Goal: Communication & Community: Answer question/provide support

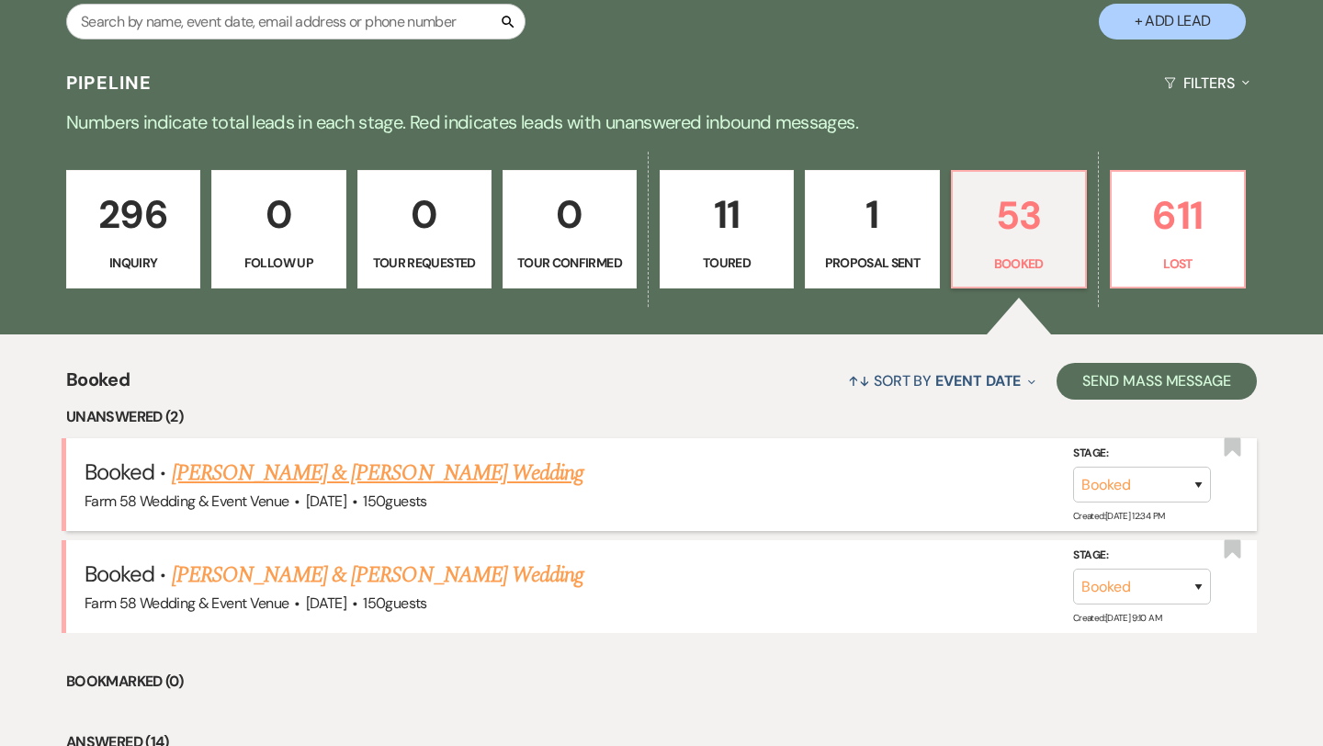
click at [343, 474] on link "[PERSON_NAME] & [PERSON_NAME] Wedding" at bounding box center [377, 473] width 411 height 33
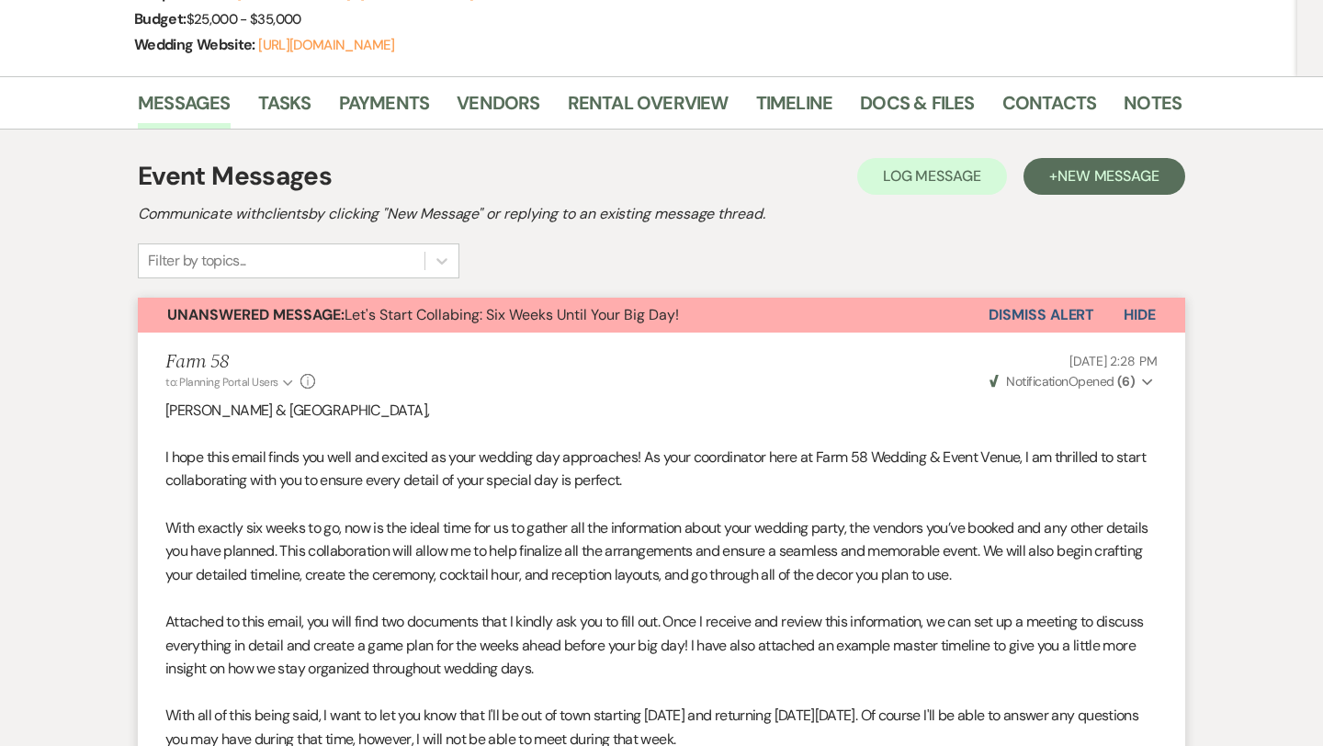
scroll to position [56, 0]
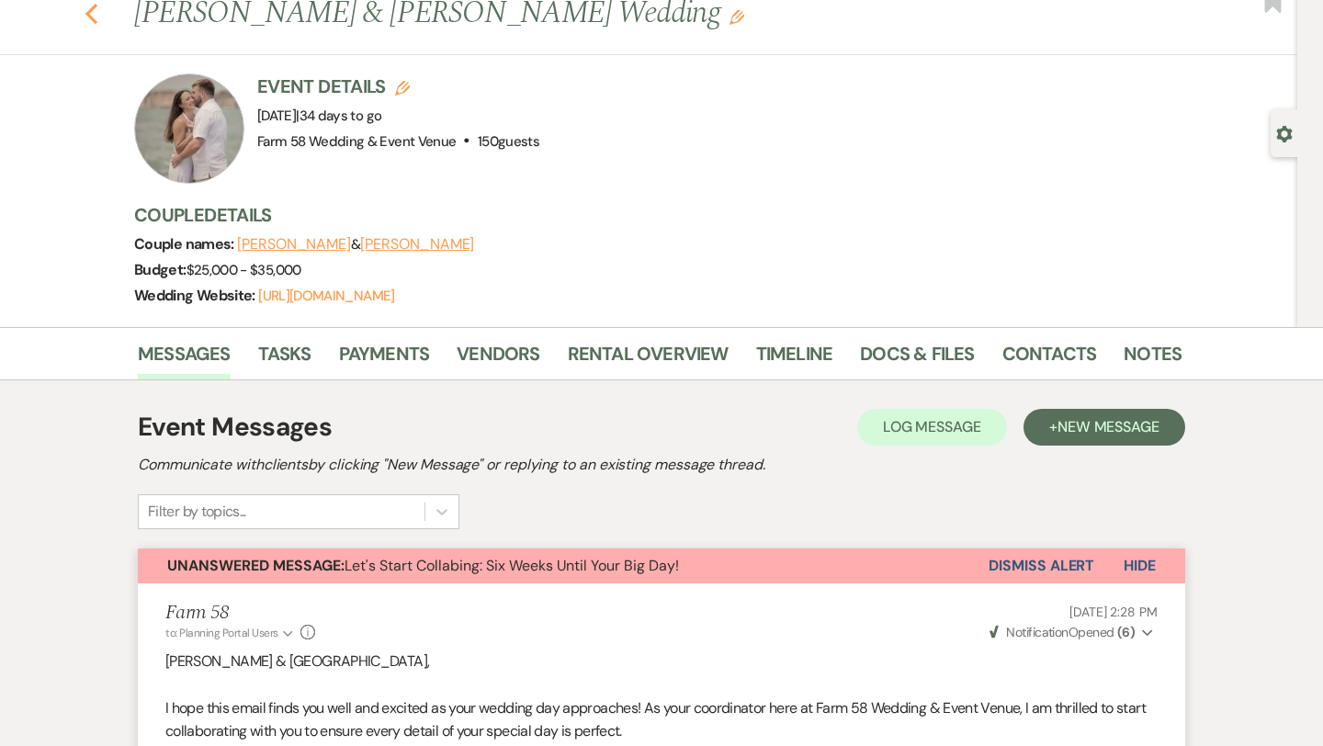
click at [95, 14] on icon "Previous" at bounding box center [92, 14] width 14 height 22
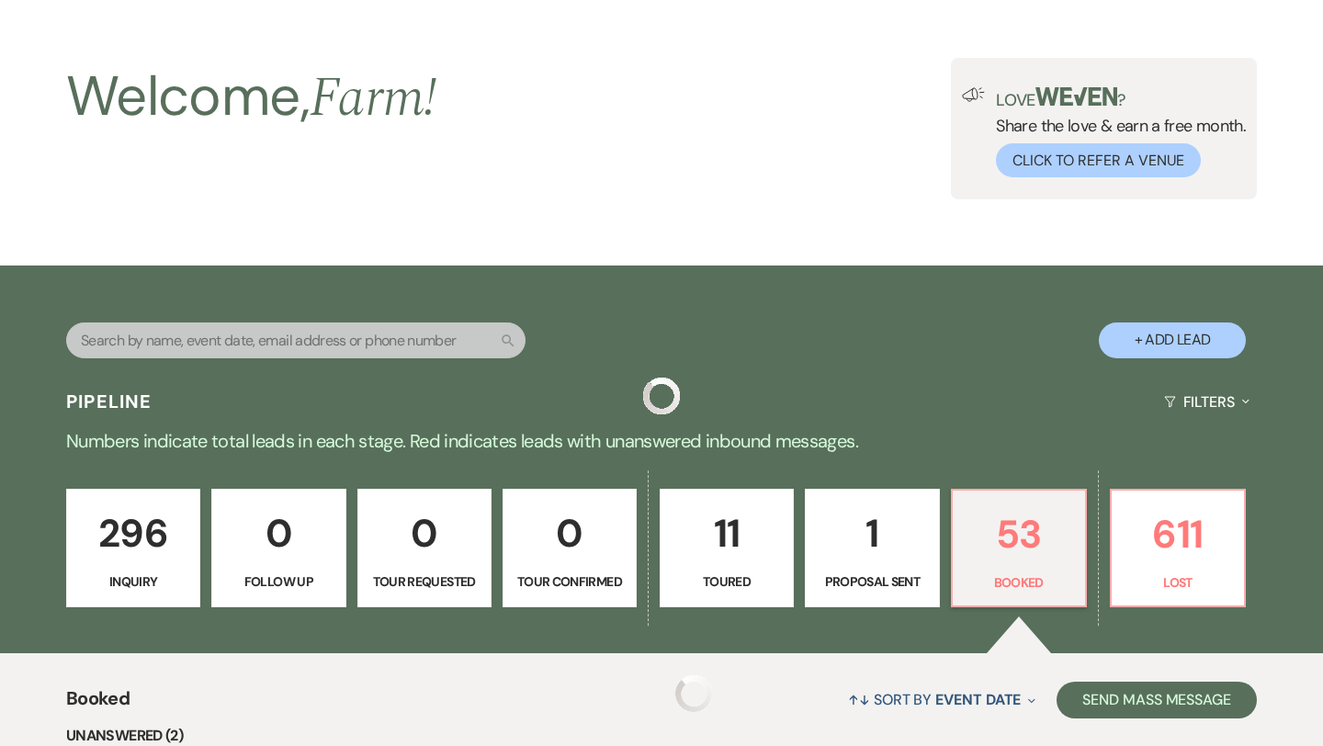
scroll to position [375, 0]
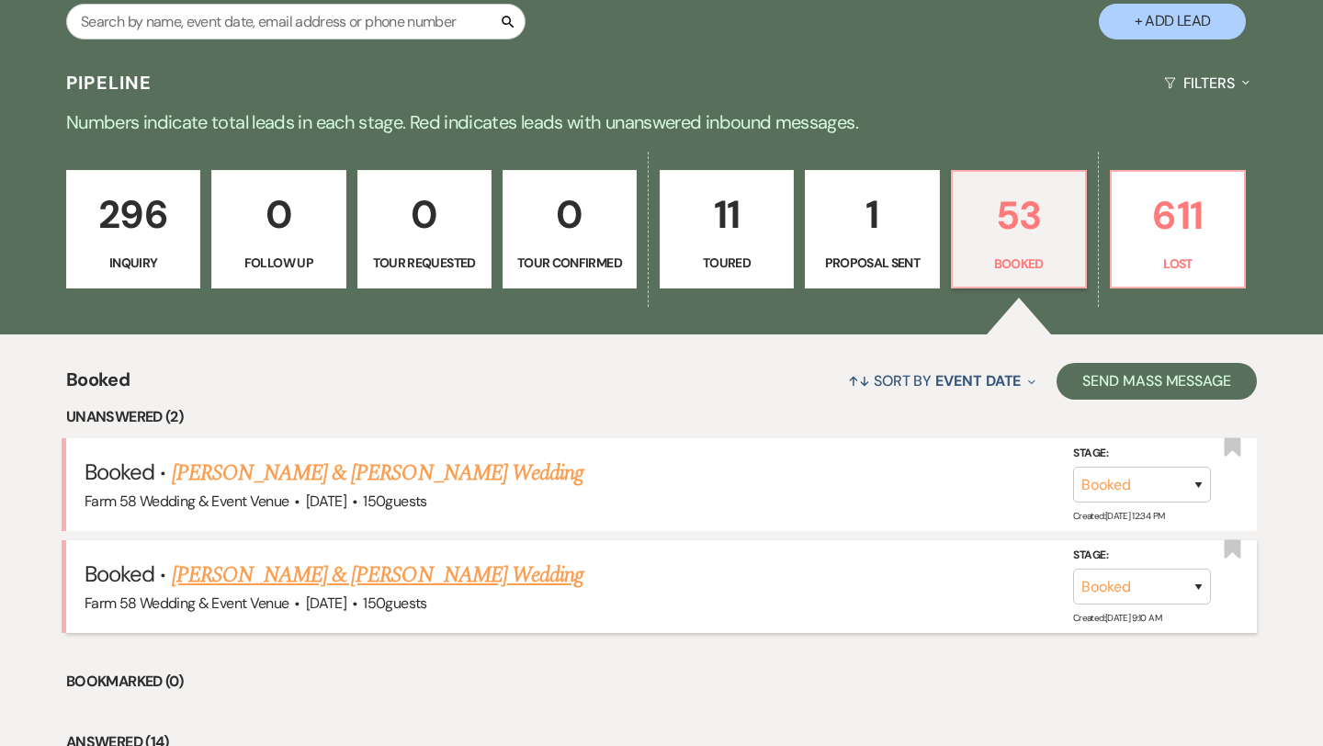
click at [246, 572] on link "[PERSON_NAME] & [PERSON_NAME] Wedding" at bounding box center [377, 574] width 411 height 33
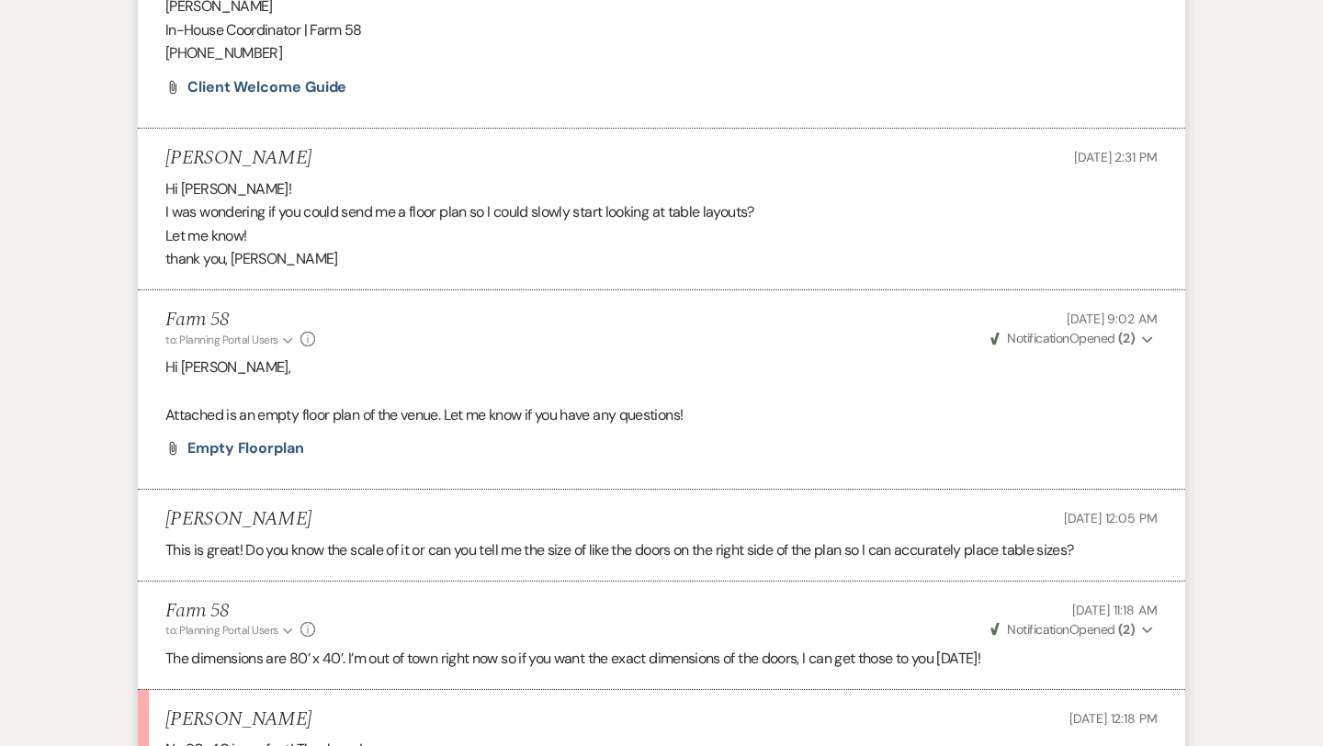
scroll to position [340, 0]
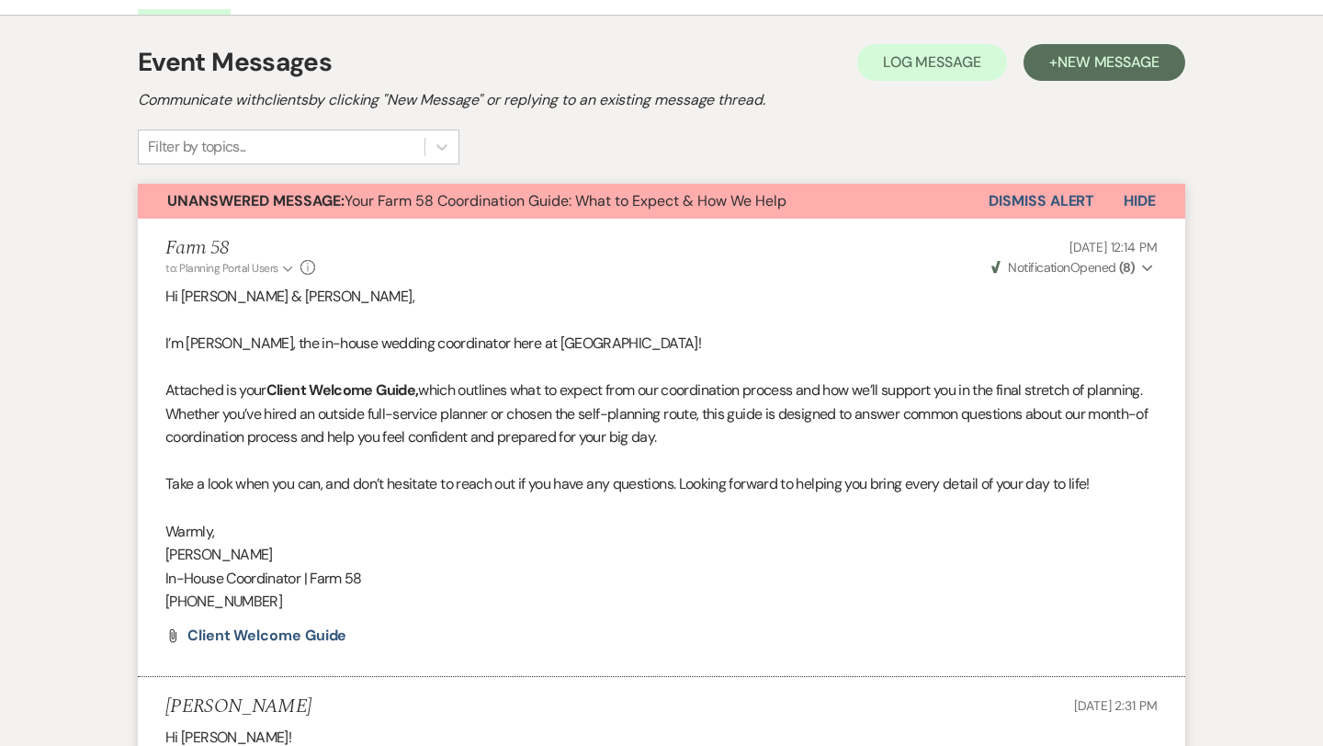
click at [1004, 191] on button "Dismiss Alert" at bounding box center [1041, 201] width 106 height 35
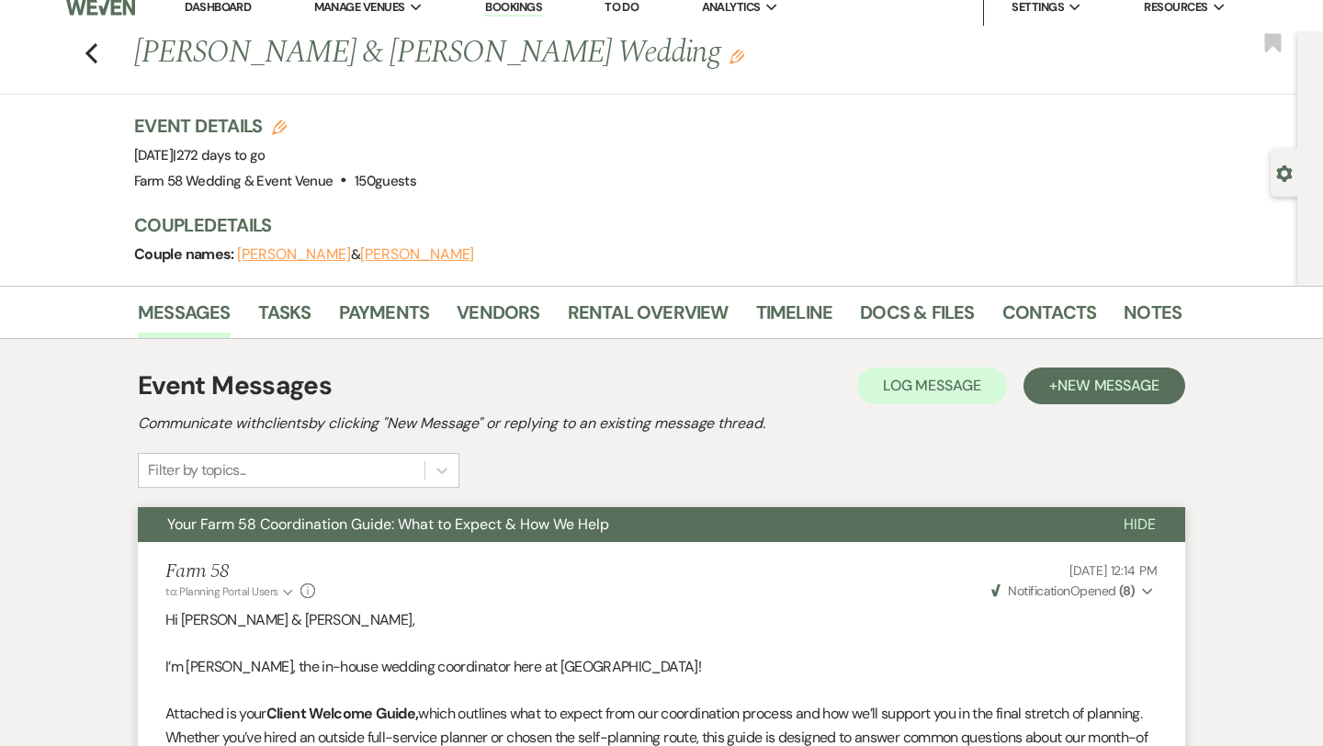
scroll to position [0, 0]
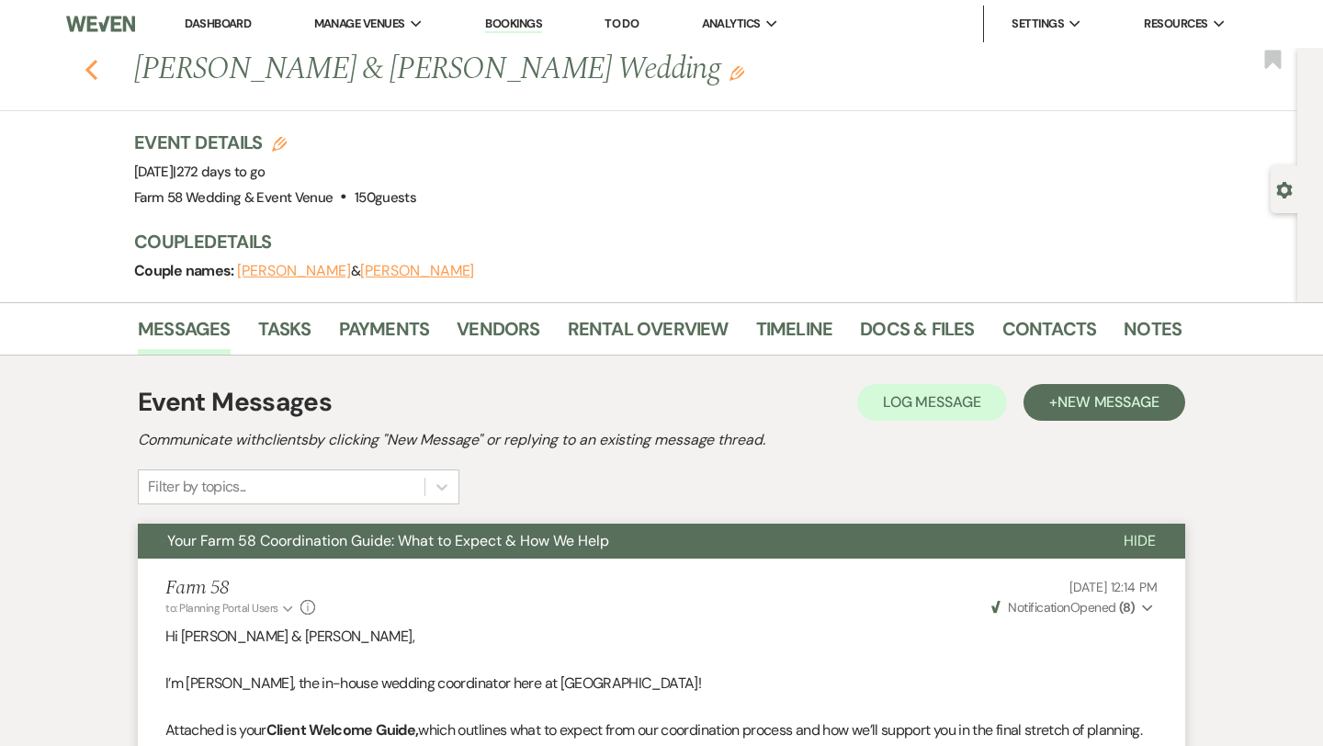
click at [95, 69] on icon "Previous" at bounding box center [92, 70] width 14 height 22
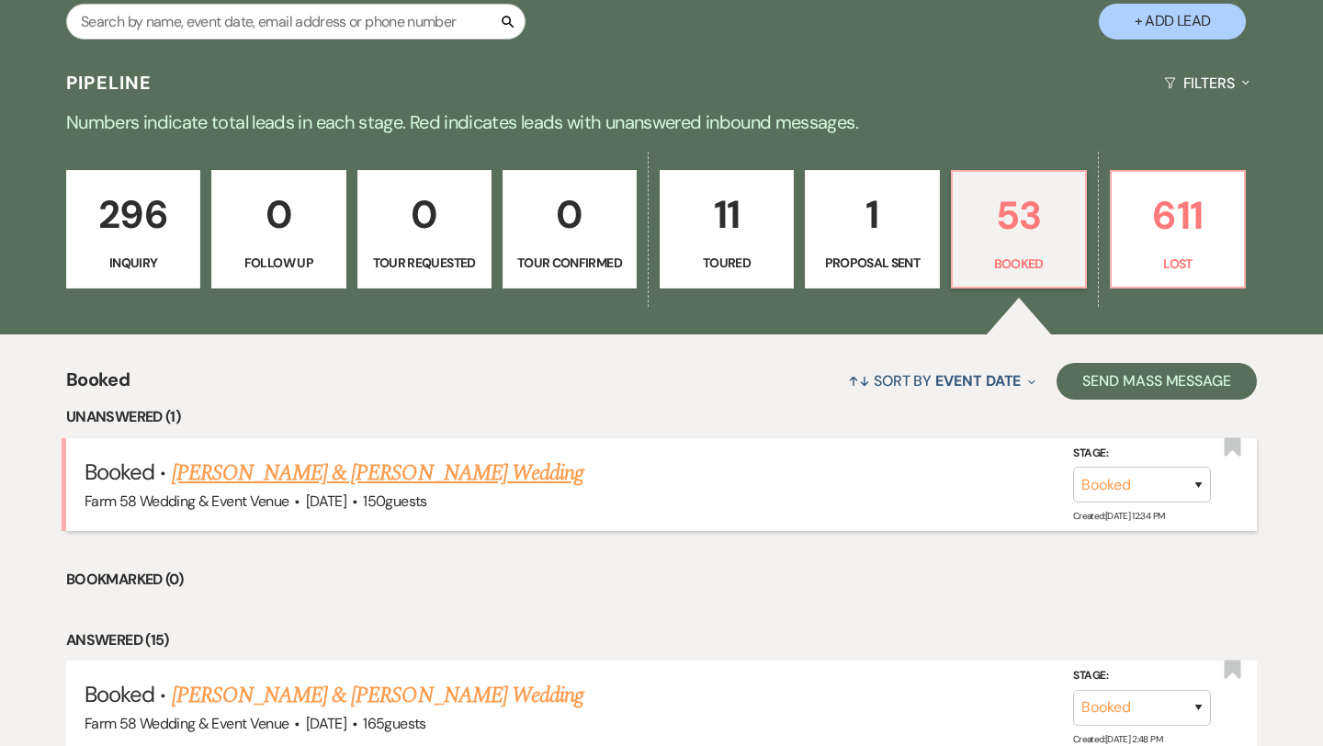
scroll to position [598, 0]
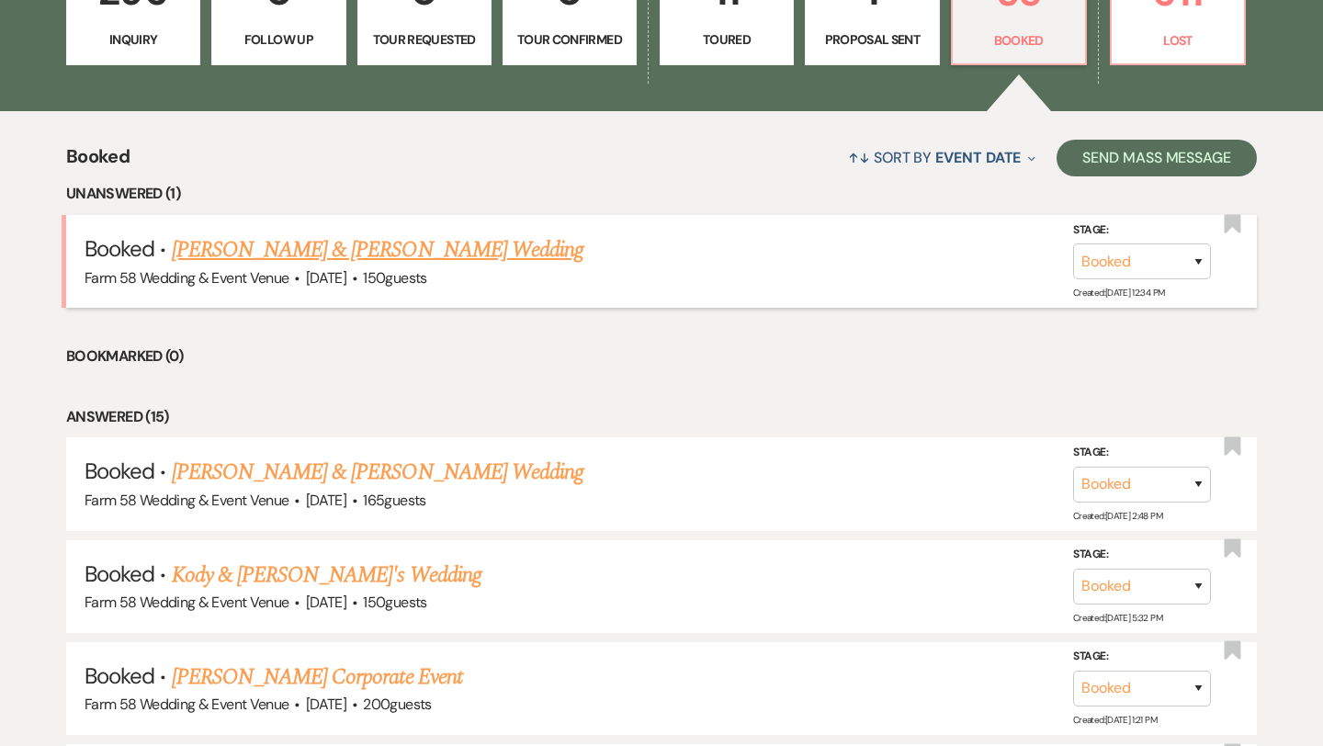
click at [434, 241] on link "[PERSON_NAME] & [PERSON_NAME] Wedding" at bounding box center [377, 249] width 411 height 33
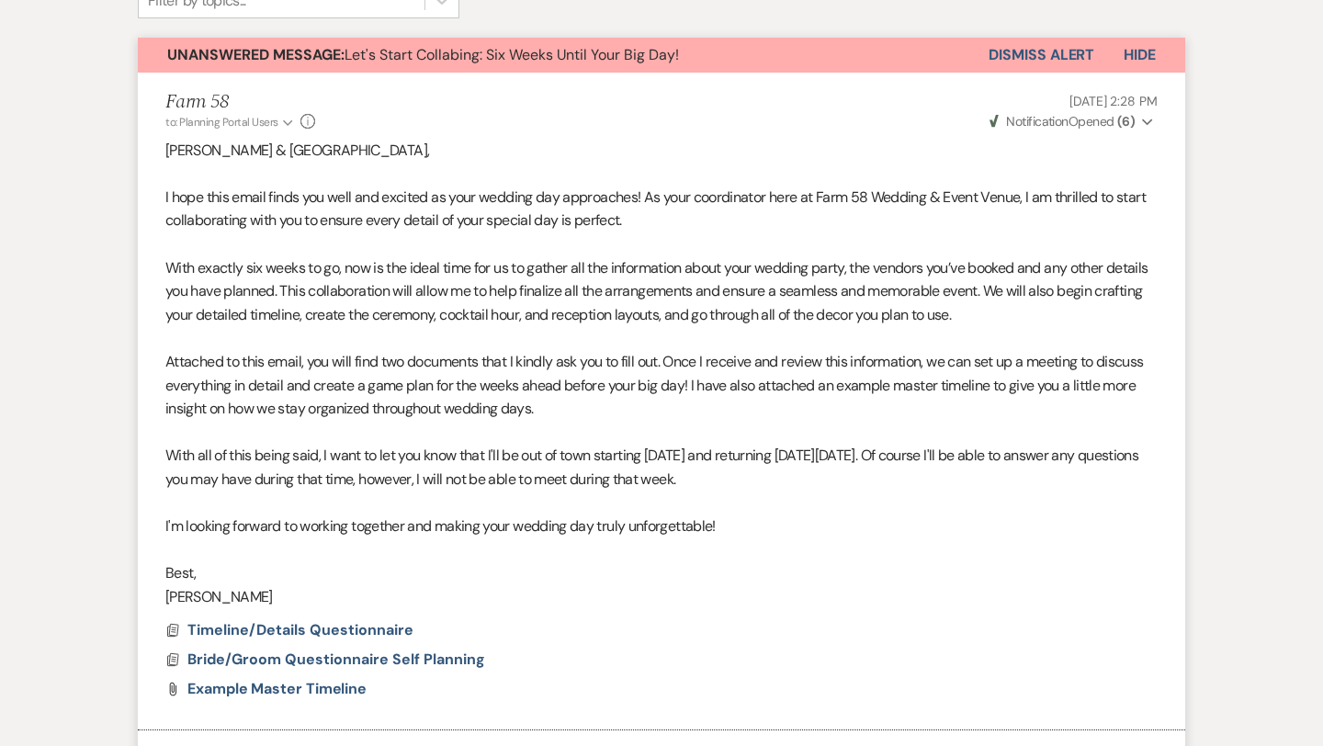
scroll to position [568, 0]
drag, startPoint x: 250, startPoint y: 594, endPoint x: 158, endPoint y: 152, distance: 452.2
click at [158, 152] on li "Farm 58 to: Planning Portal Users Expand Info [DATE] 2:28 PM Weven Check Notifi…" at bounding box center [661, 401] width 1047 height 658
click at [234, 304] on p "With exactly six weeks to go, now is the ideal time for us to gather all the in…" at bounding box center [661, 290] width 992 height 71
drag, startPoint x: 249, startPoint y: 595, endPoint x: 164, endPoint y: 206, distance: 398.5
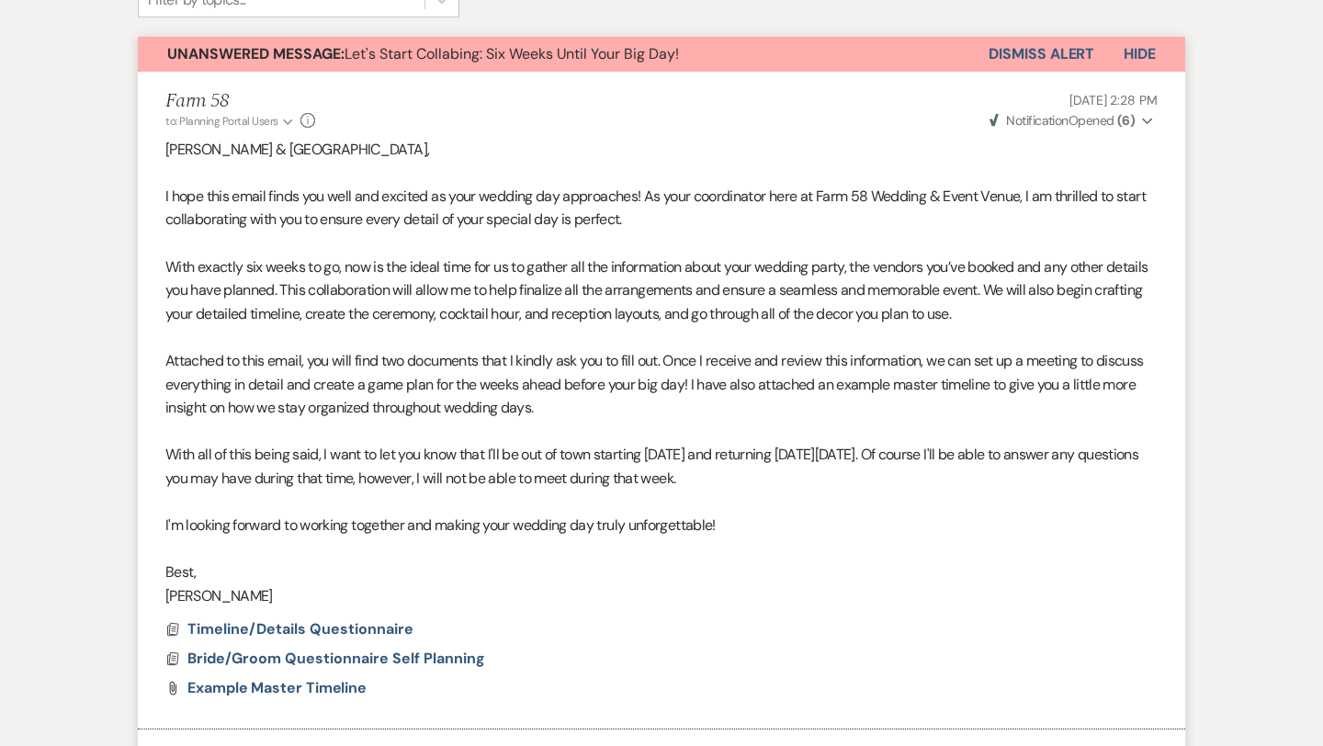
click at [164, 206] on li "Farm 58 to: Planning Portal Users Expand Info [DATE] 2:28 PM Weven Check Notifi…" at bounding box center [661, 401] width 1047 height 658
copy div "L ipsu dolo sitam conse adi elit sed doeiusm te inci utlabor etd magnaaliqu! En…"
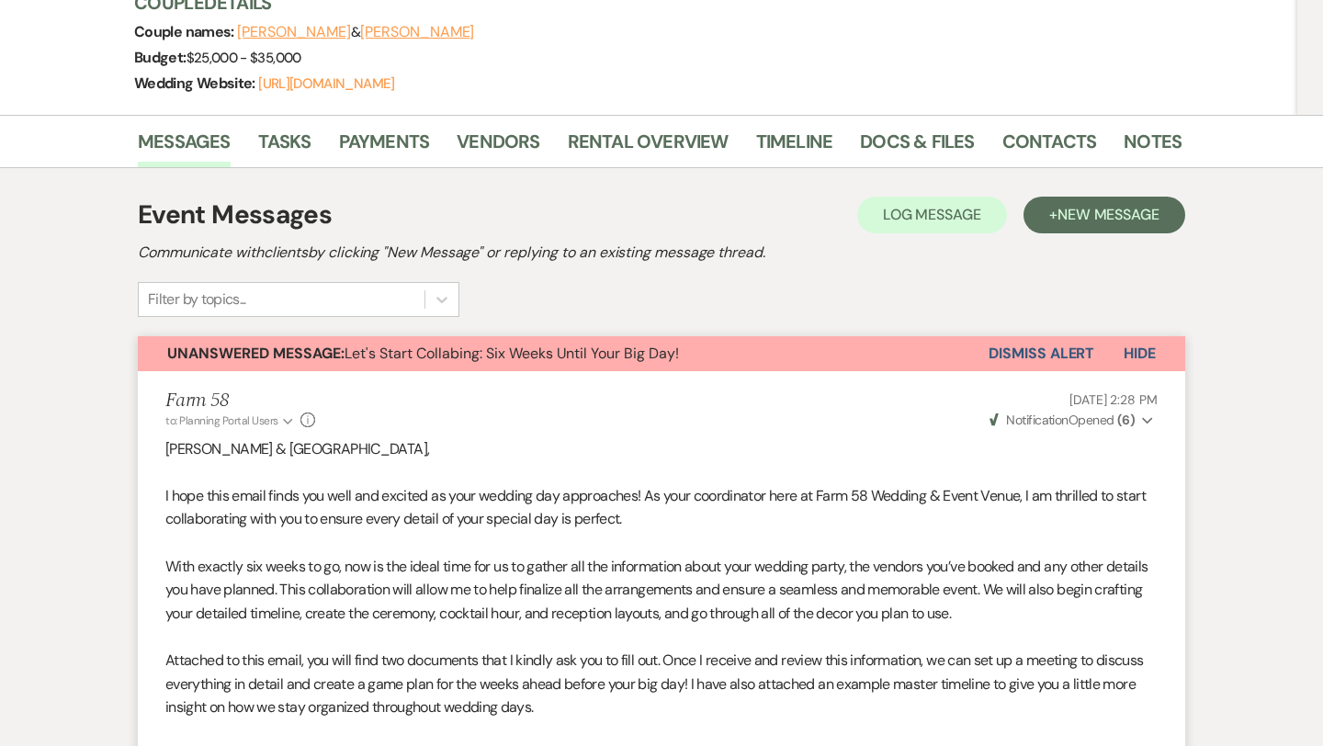
scroll to position [0, 0]
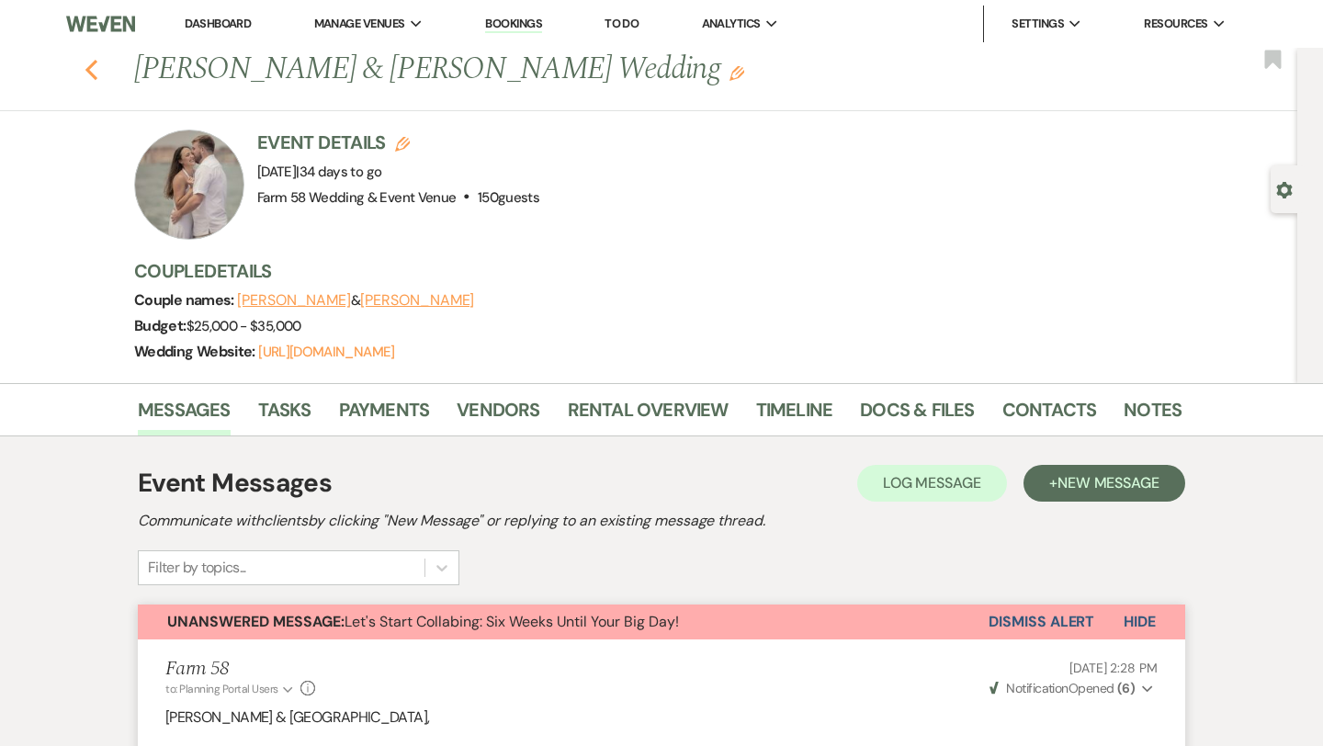
click at [94, 72] on icon "Previous" at bounding box center [92, 70] width 14 height 22
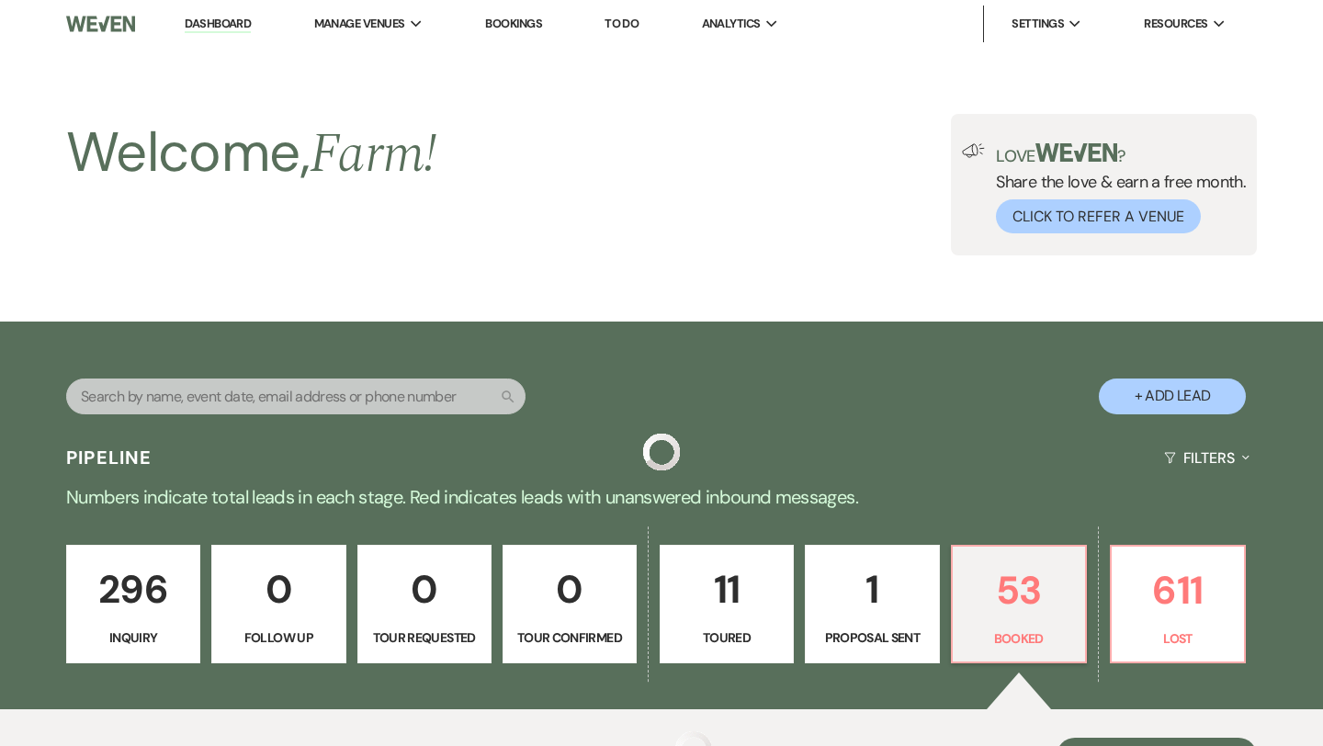
scroll to position [598, 0]
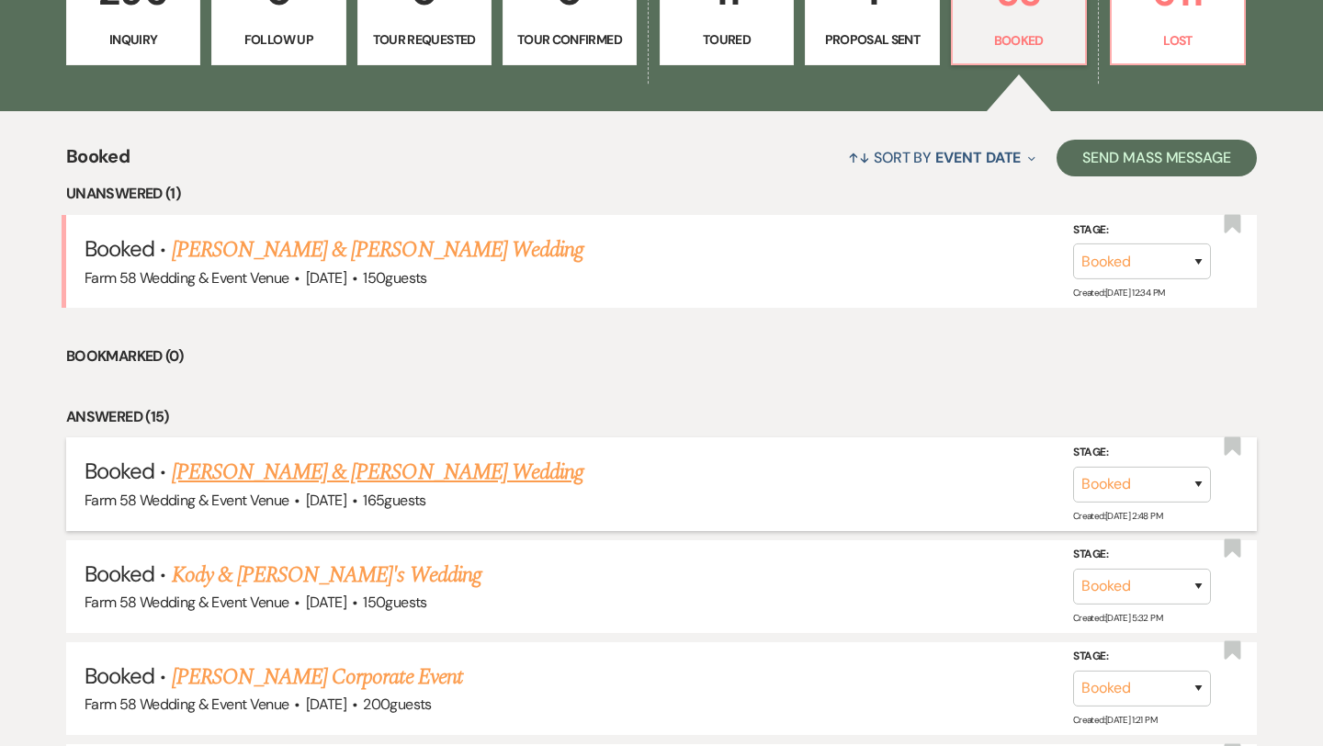
click at [310, 477] on link "[PERSON_NAME] & [PERSON_NAME] Wedding" at bounding box center [377, 472] width 411 height 33
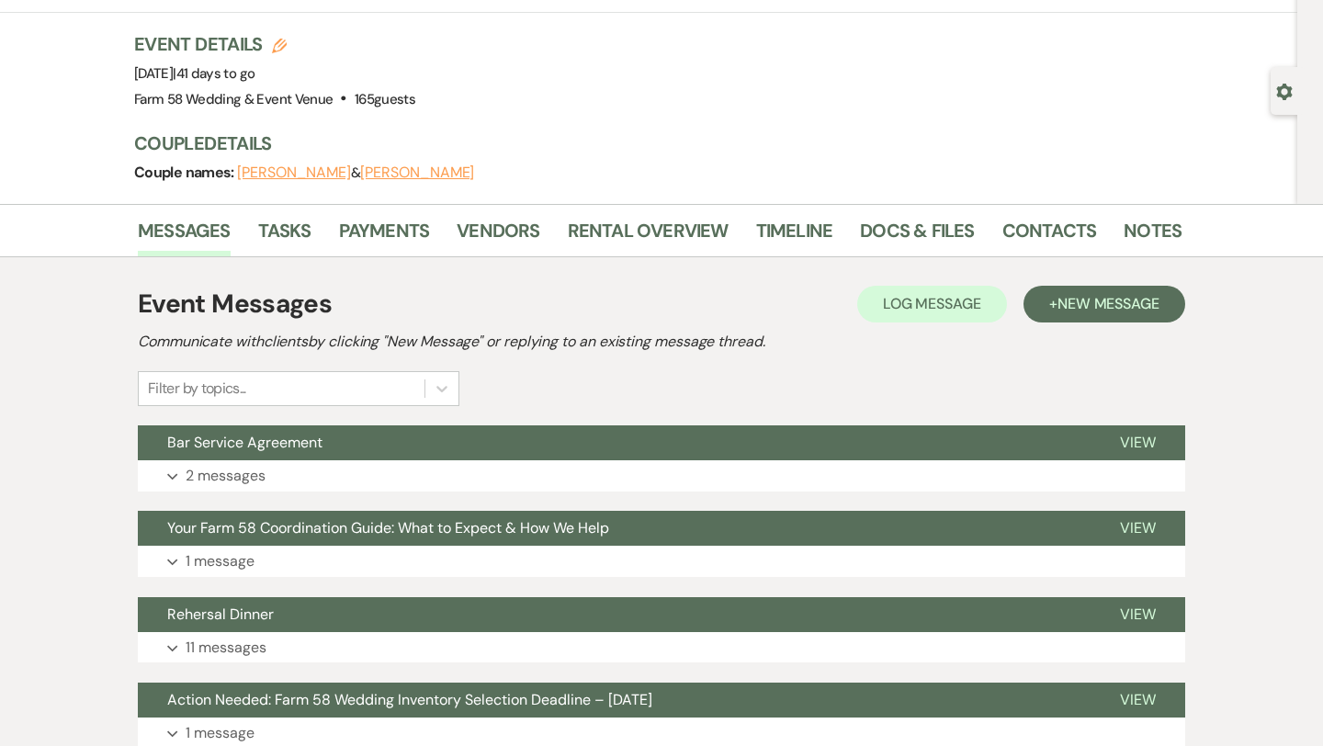
scroll to position [119, 0]
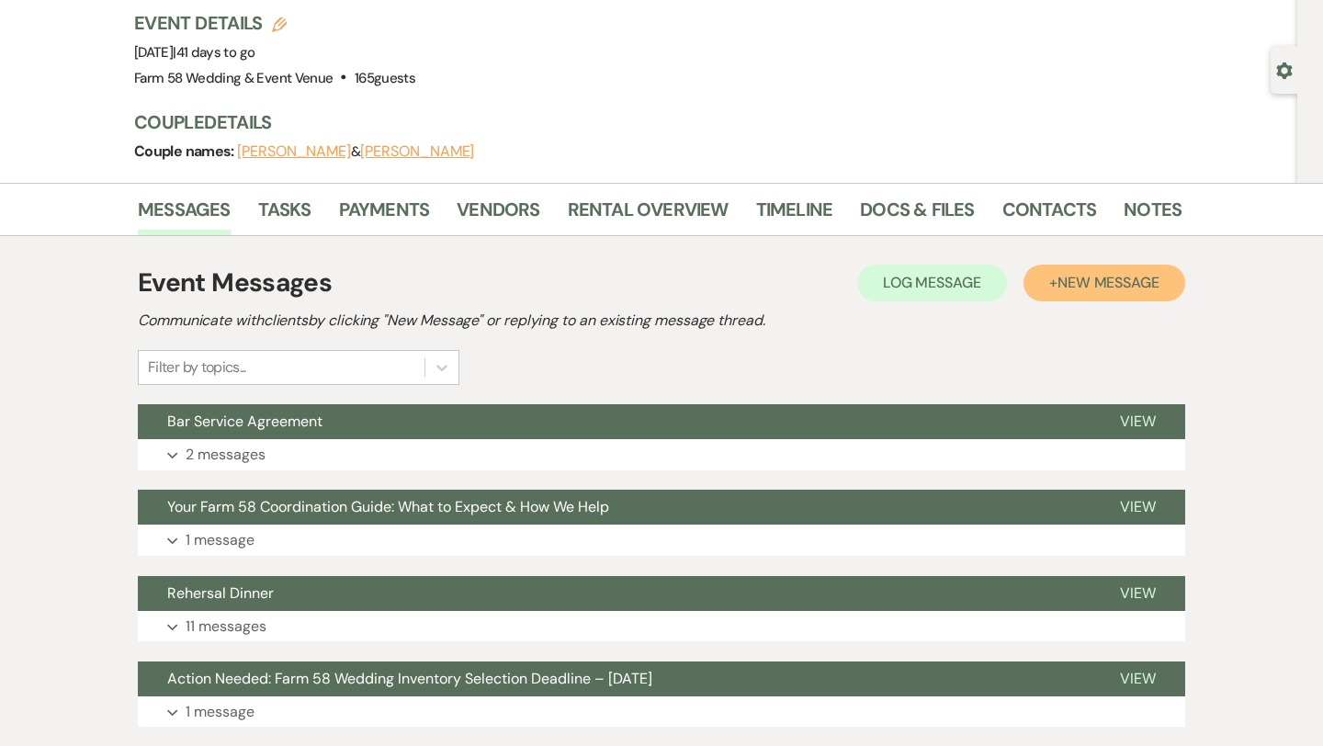
click at [1031, 296] on button "+ New Message" at bounding box center [1104, 283] width 162 height 37
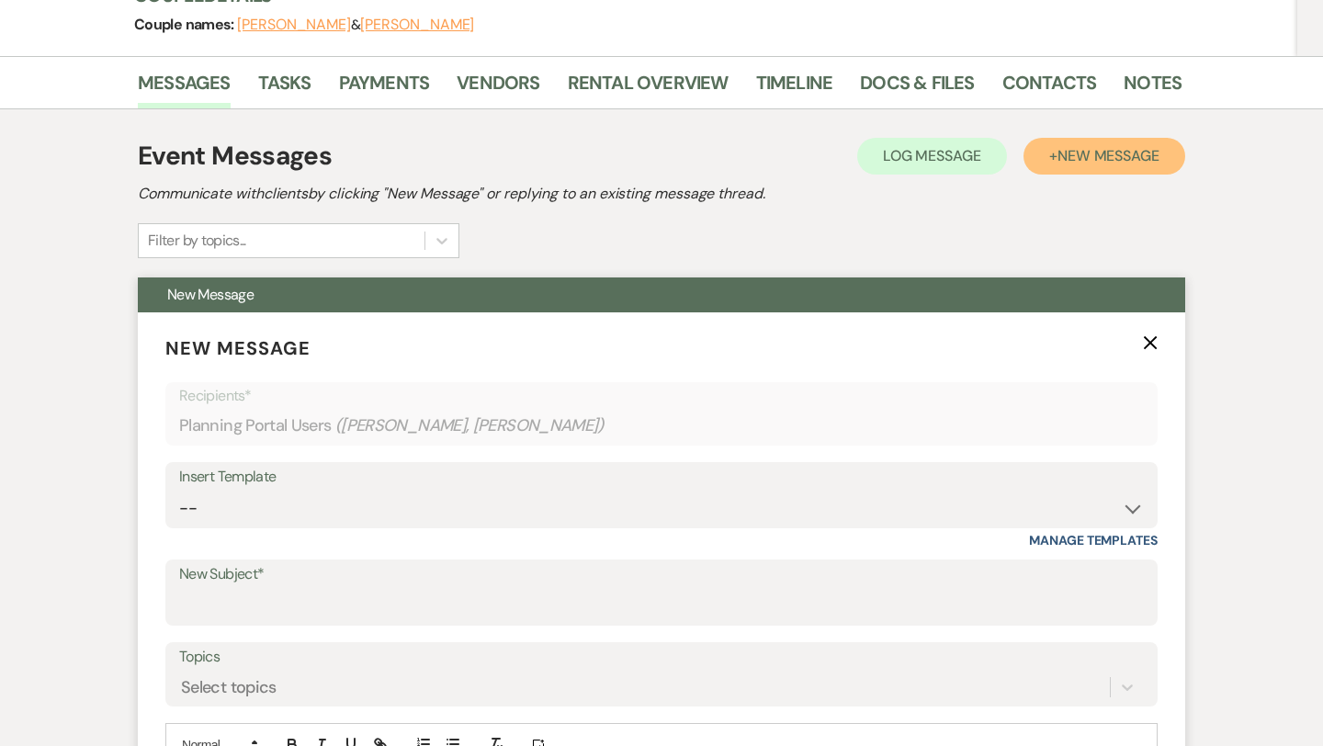
scroll to position [472, 0]
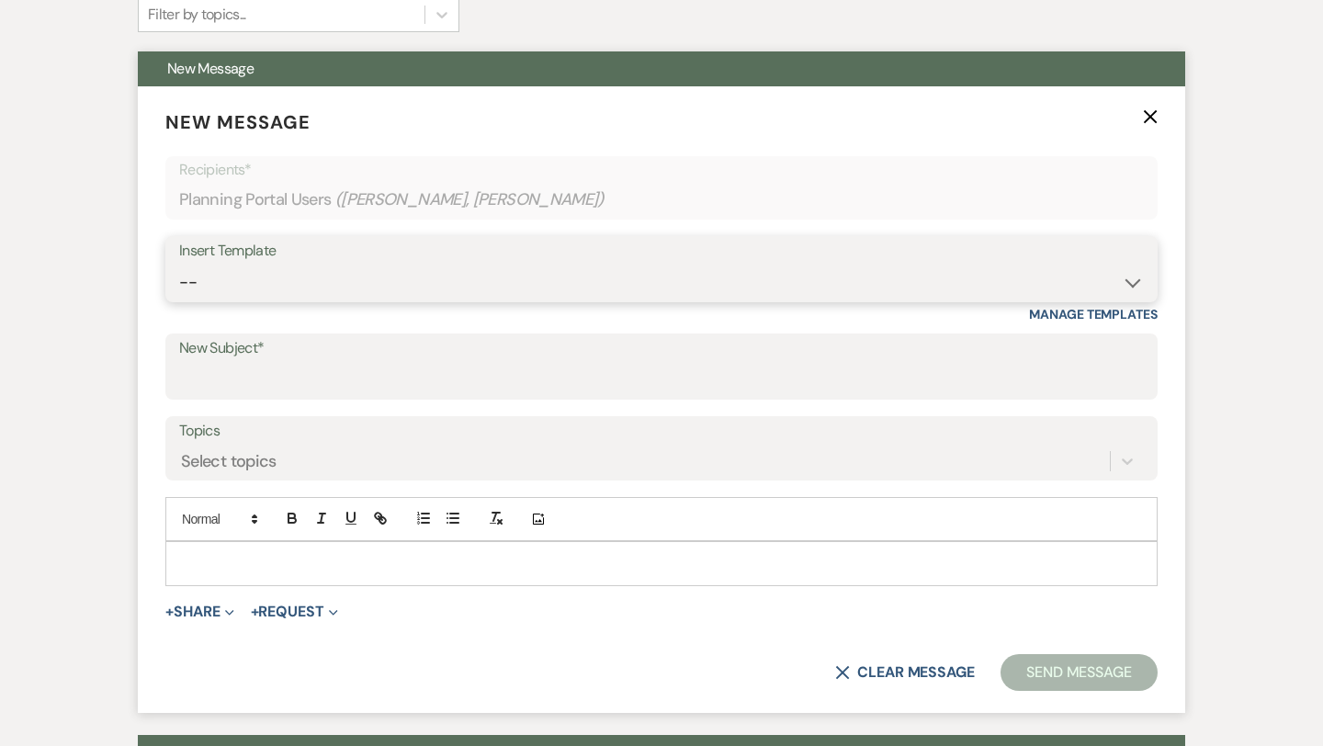
click at [307, 288] on select "-- 3) Tour Confirmation 4) Wedding - Tour Follow Up 5) Wedding - Contract Pre-B…" at bounding box center [661, 283] width 964 height 36
select select "3584"
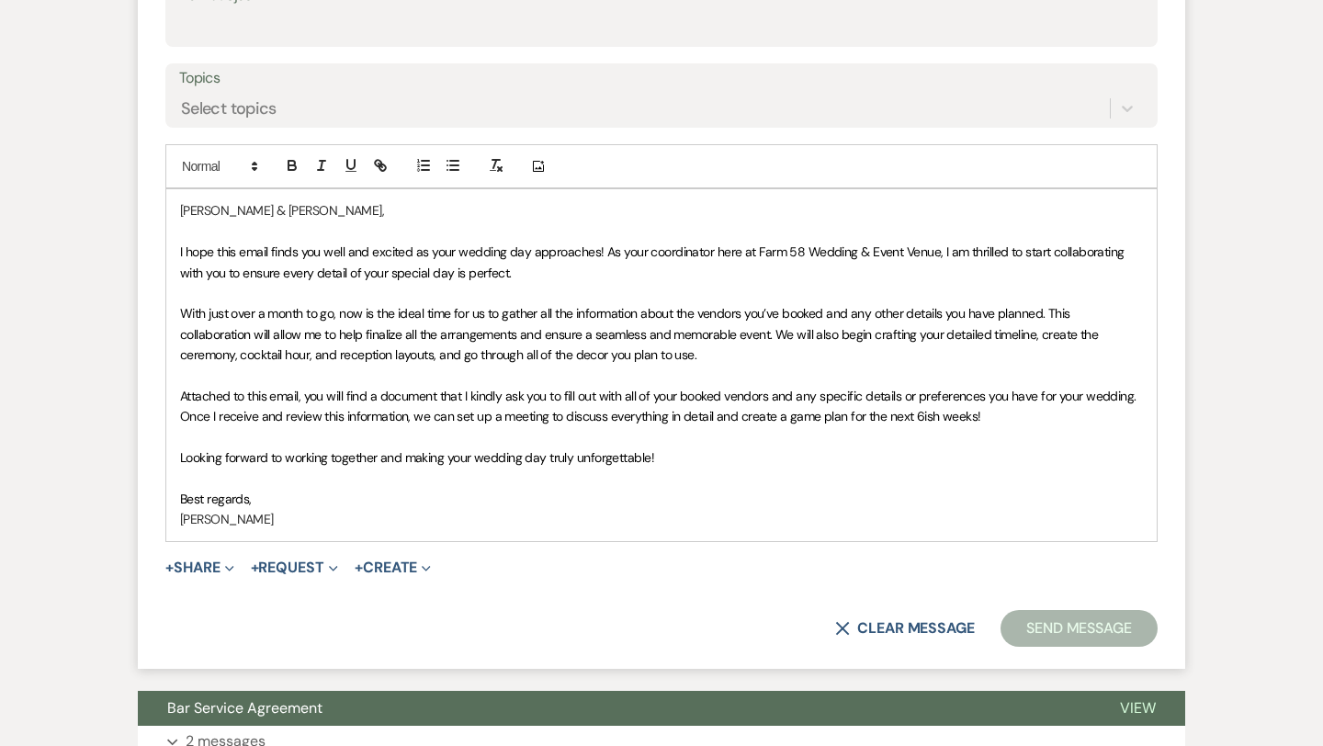
scroll to position [820, 0]
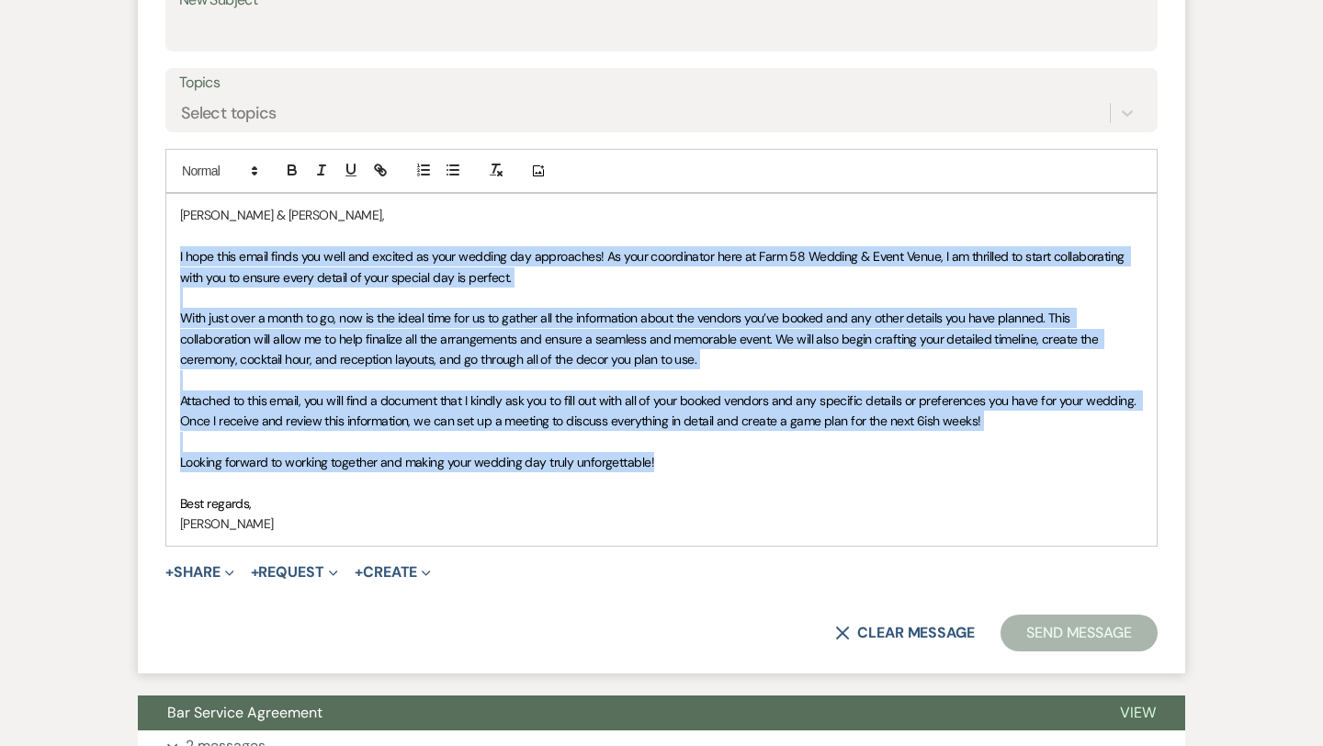
drag, startPoint x: 652, startPoint y: 462, endPoint x: 178, endPoint y: 262, distance: 514.5
click at [178, 262] on div "[PERSON_NAME] & [PERSON_NAME], I hope this email finds you well and excited as …" at bounding box center [661, 369] width 990 height 351
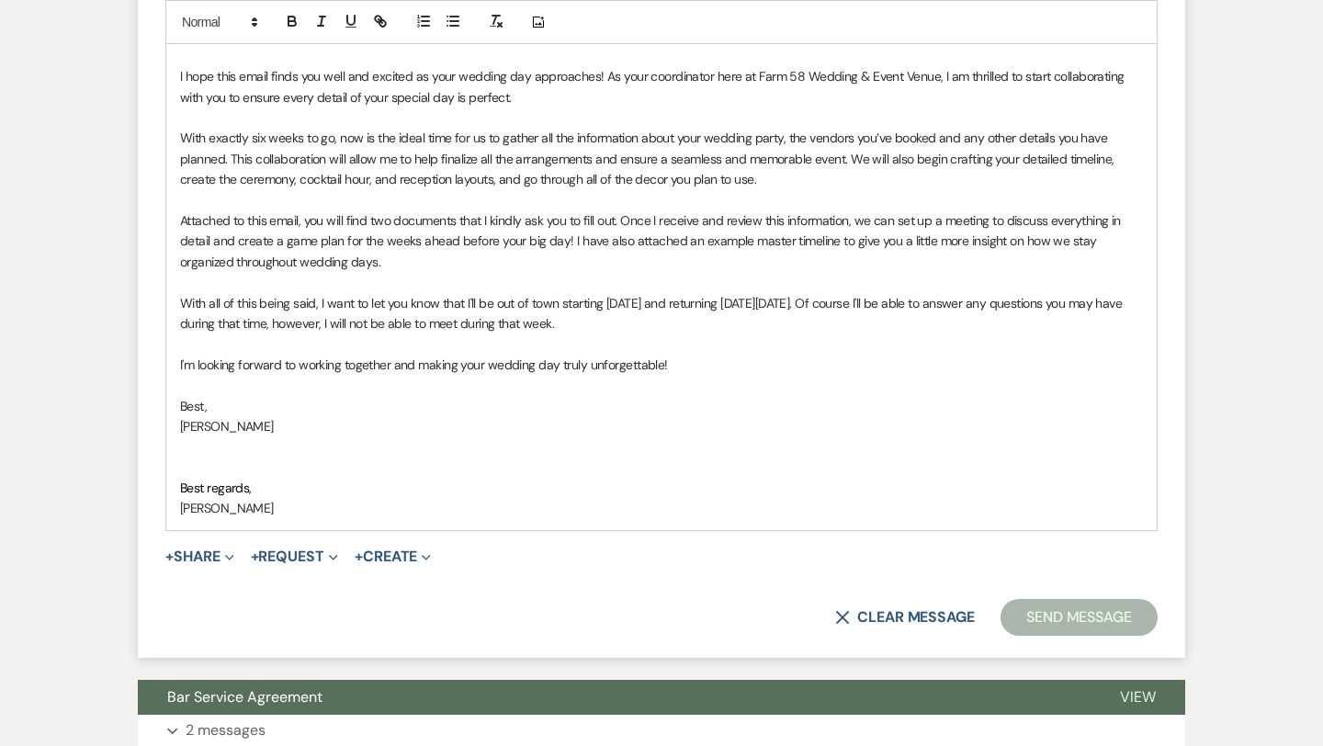
scroll to position [1002, 0]
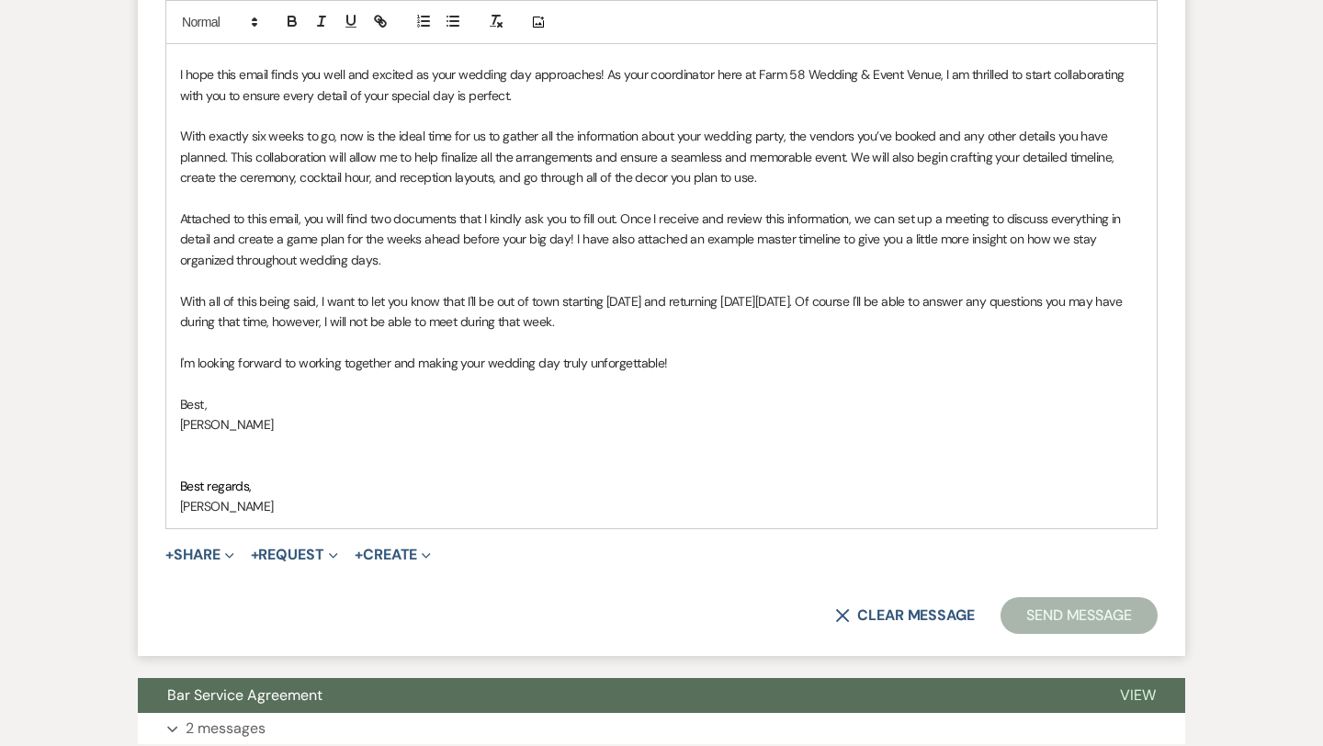
drag, startPoint x: 304, startPoint y: 505, endPoint x: 188, endPoint y: 457, distance: 125.6
click at [188, 457] on div "[PERSON_NAME] & [PERSON_NAME], I hope this email finds you well and excited as …" at bounding box center [661, 269] width 990 height 515
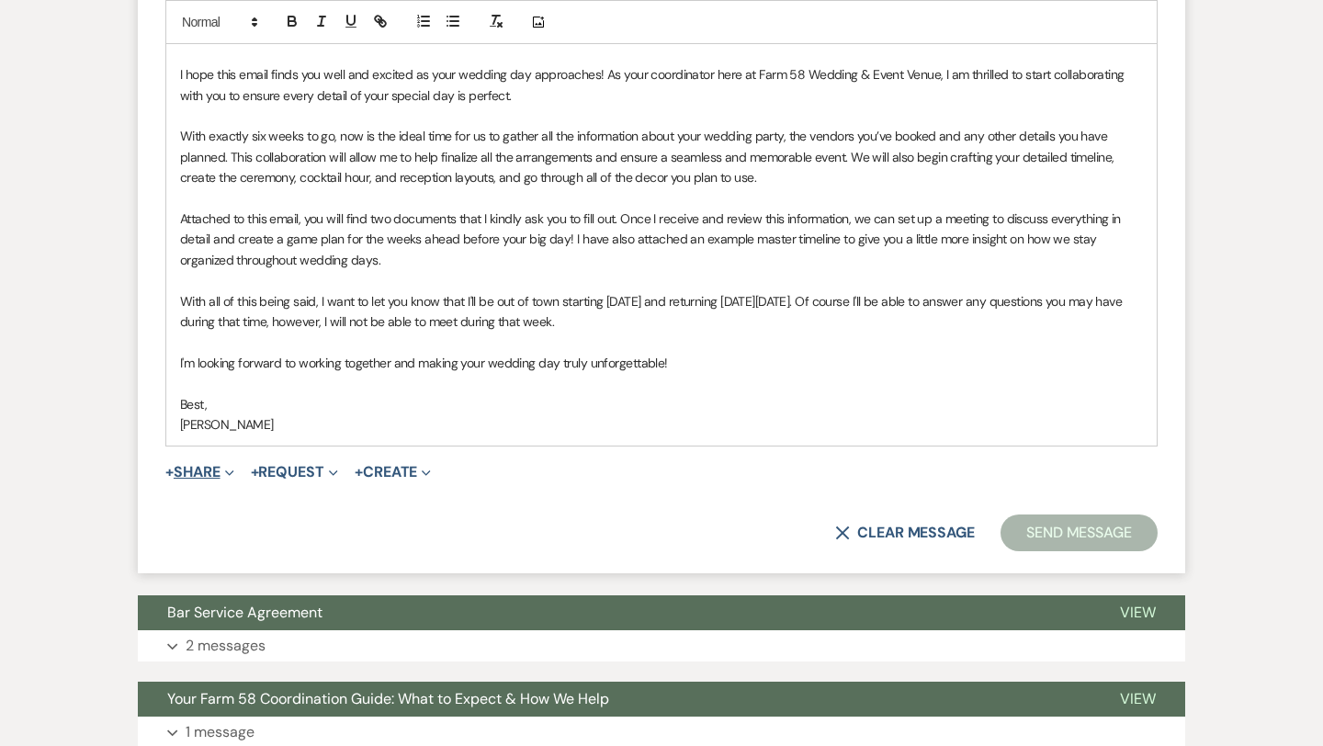
click at [225, 468] on span "Expand" at bounding box center [227, 471] width 14 height 19
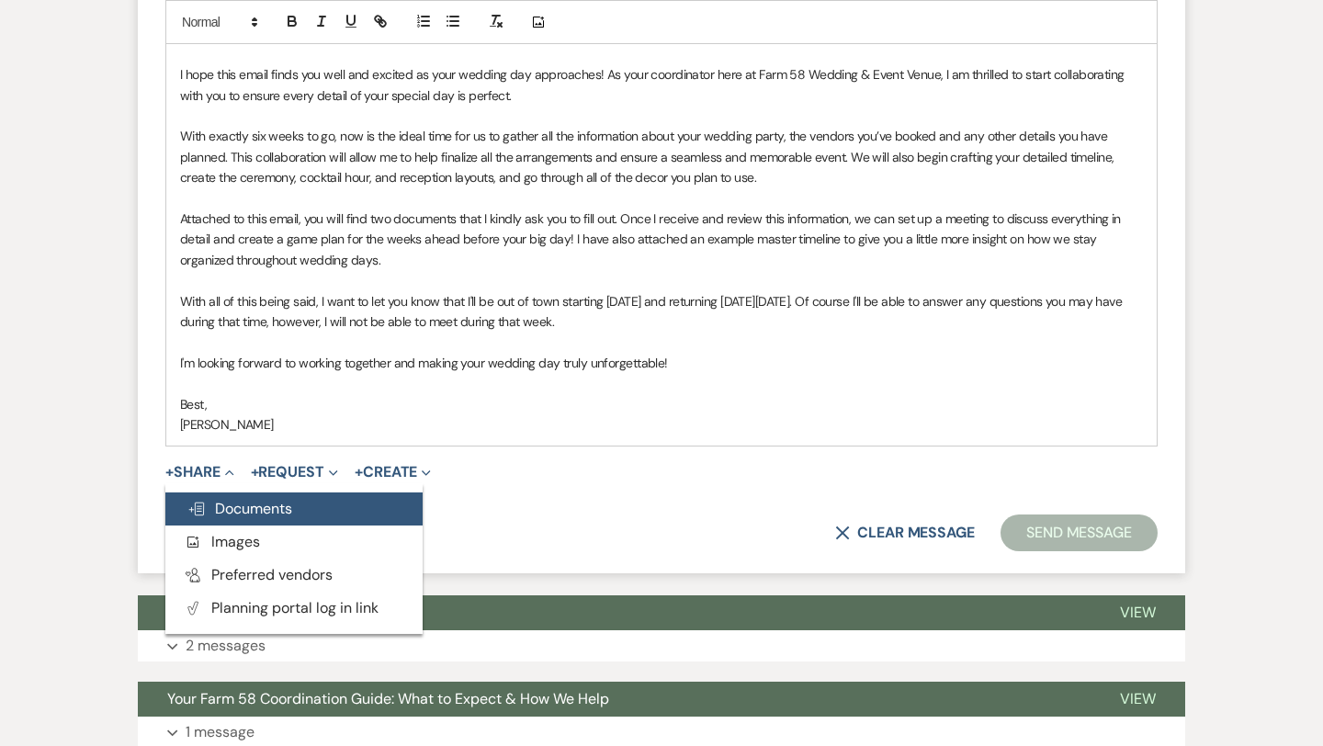
click at [231, 497] on button "Doc Upload Documents" at bounding box center [293, 508] width 257 height 33
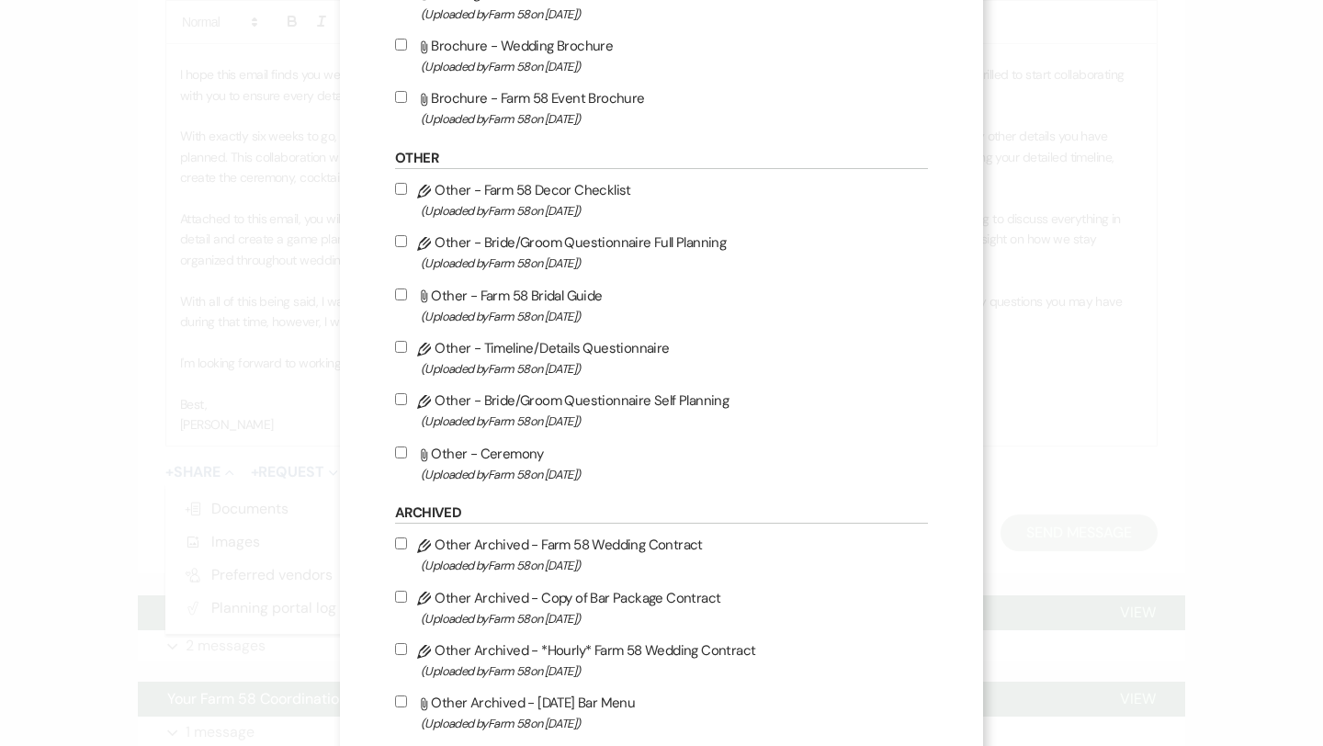
scroll to position [1101, 0]
click at [403, 353] on input "Pencil Other - Timeline/Details Questionnaire (Uploaded by Farm 58 on [DATE] )" at bounding box center [401, 348] width 12 height 12
checkbox input "true"
click at [400, 406] on input "Pencil Other - Bride/Groom Questionnaire Self Planning (Uploaded by Farm 58 on …" at bounding box center [401, 400] width 12 height 12
checkbox input "true"
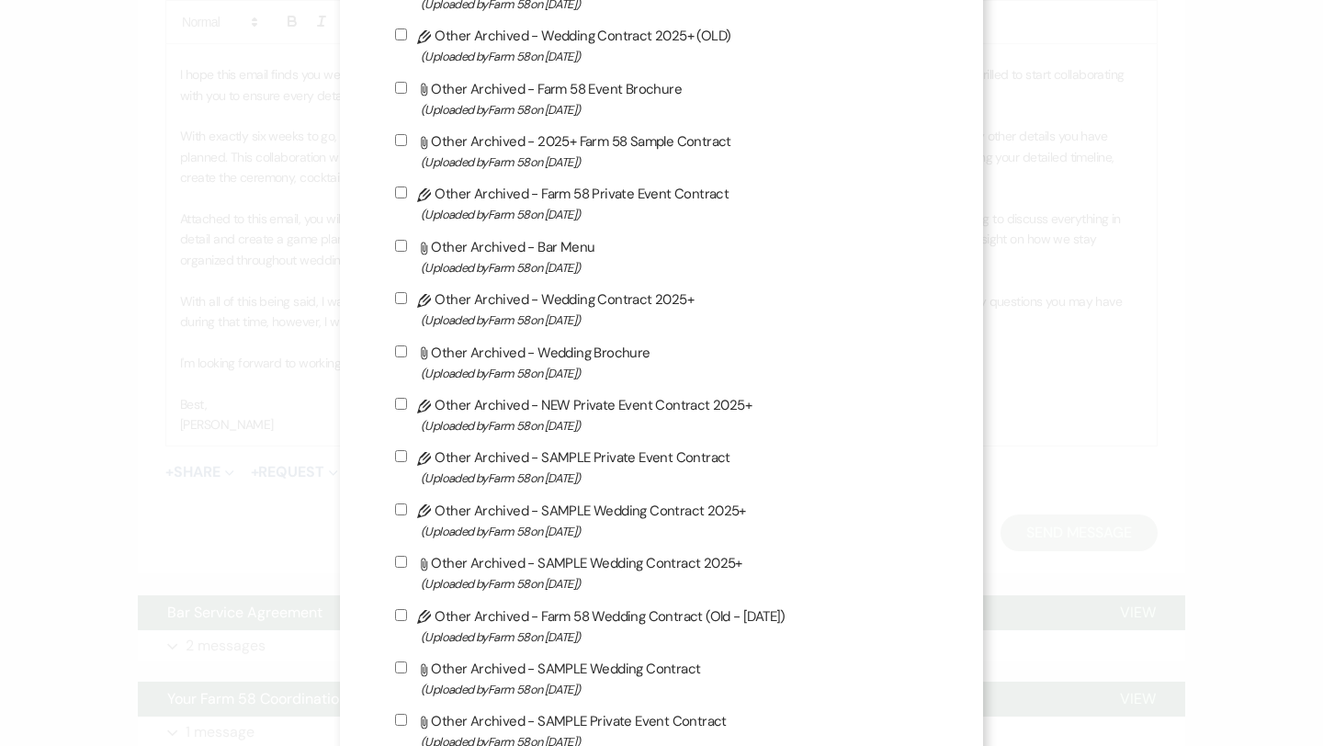
scroll to position [2597, 0]
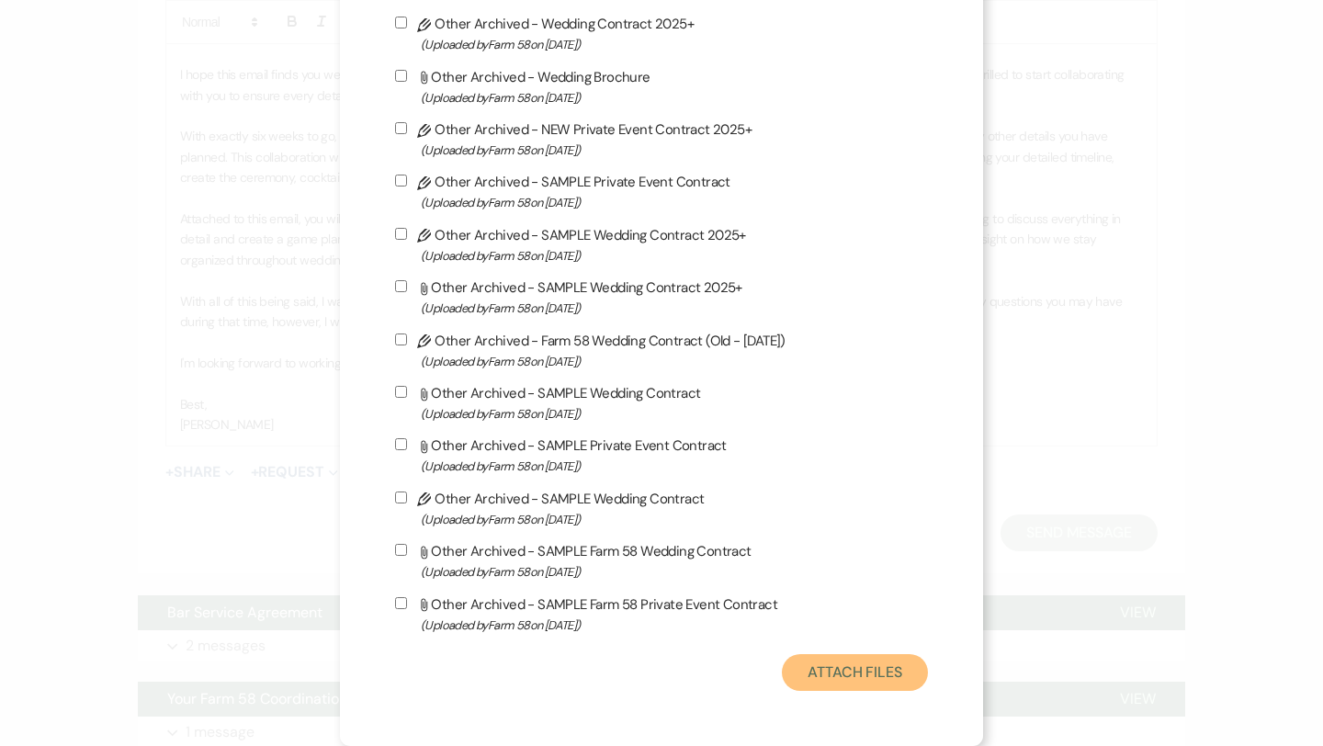
click at [866, 688] on button "Attach Files" at bounding box center [855, 672] width 146 height 37
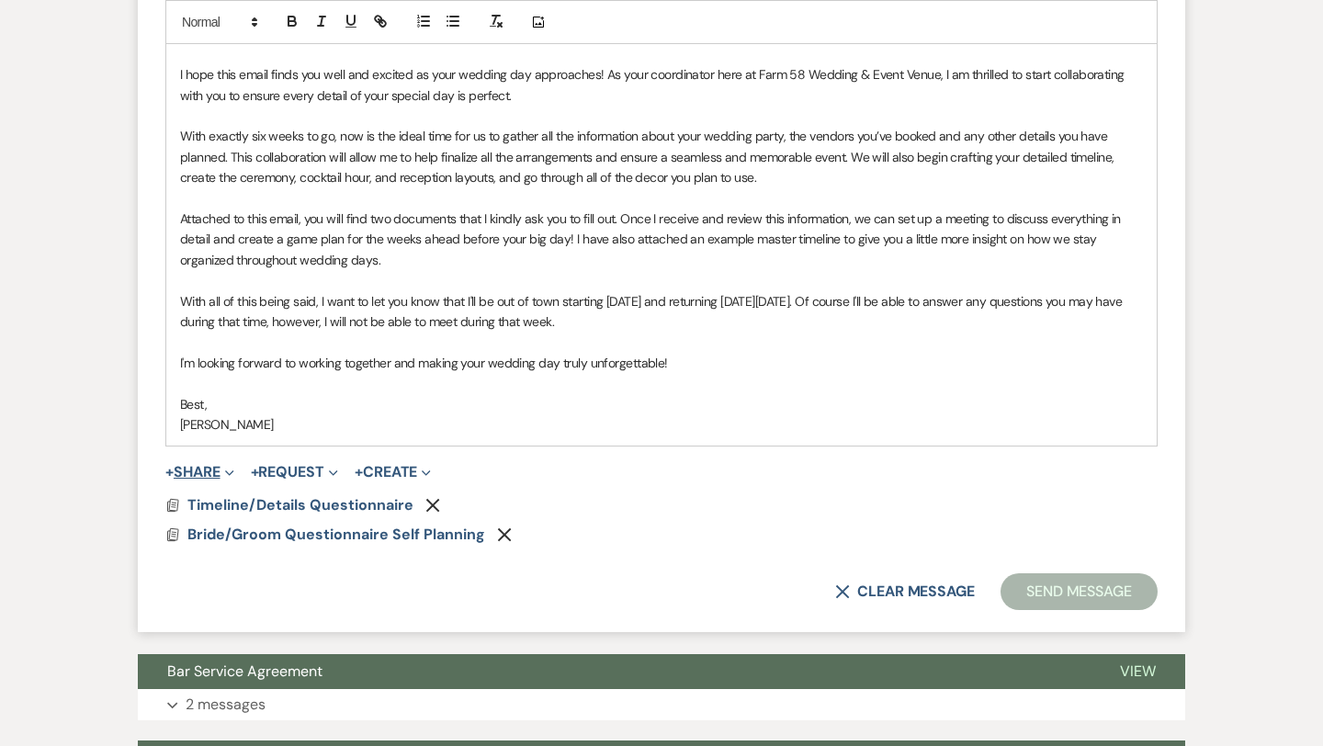
click at [229, 473] on icon "Expand" at bounding box center [229, 472] width 9 height 9
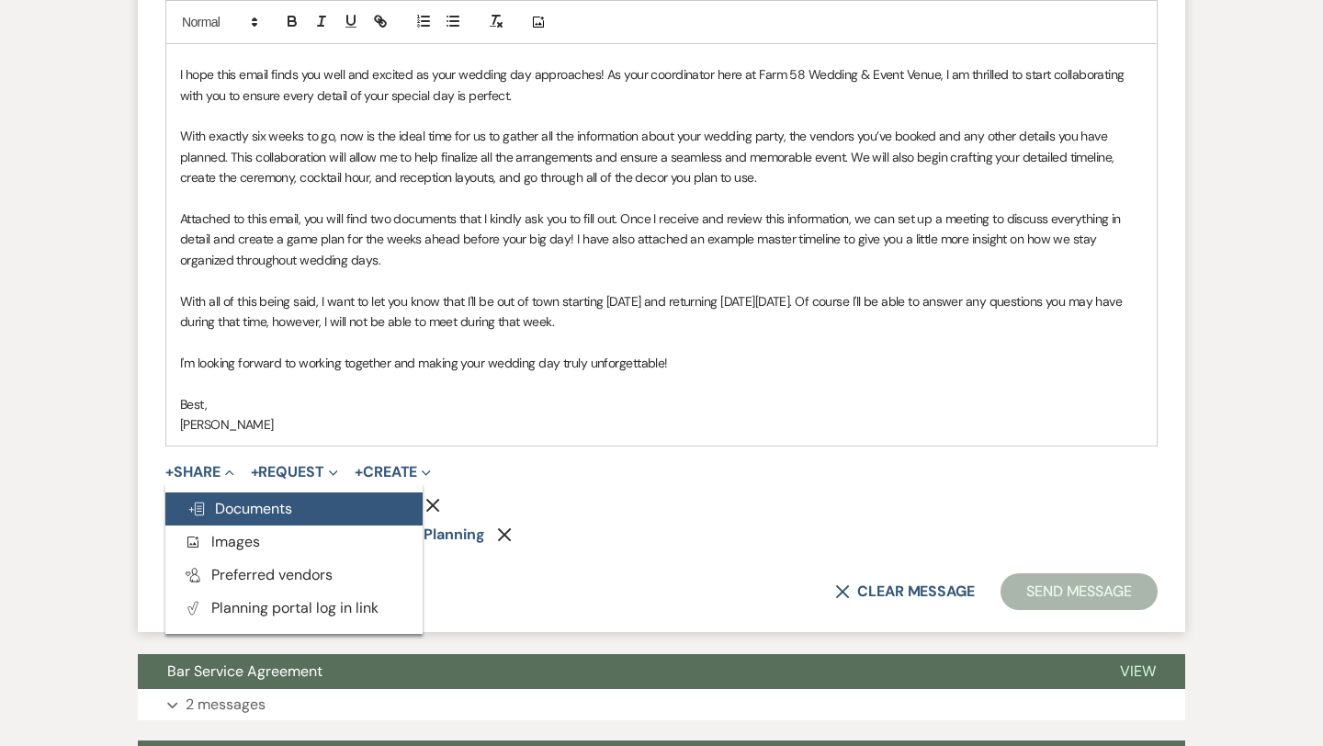
click at [259, 497] on button "Doc Upload Documents" at bounding box center [293, 508] width 257 height 33
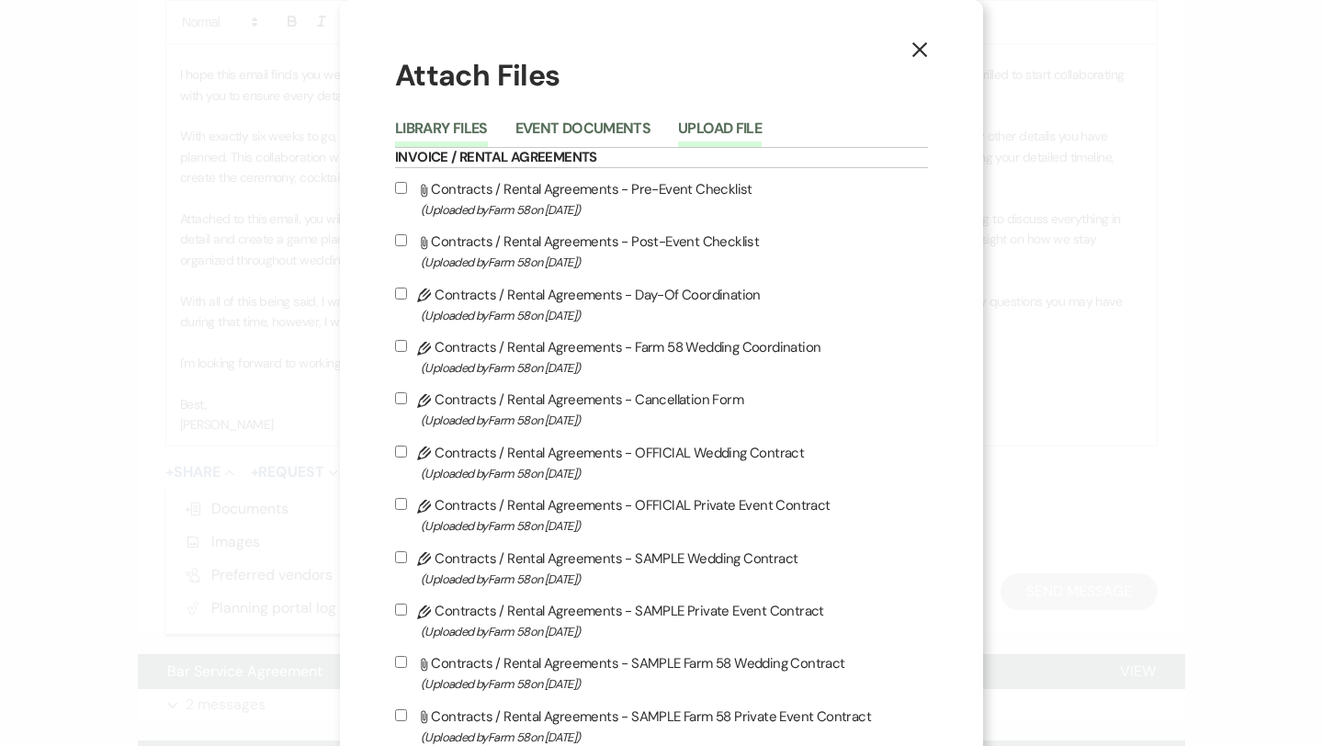
click at [757, 128] on button "Upload File" at bounding box center [720, 134] width 84 height 26
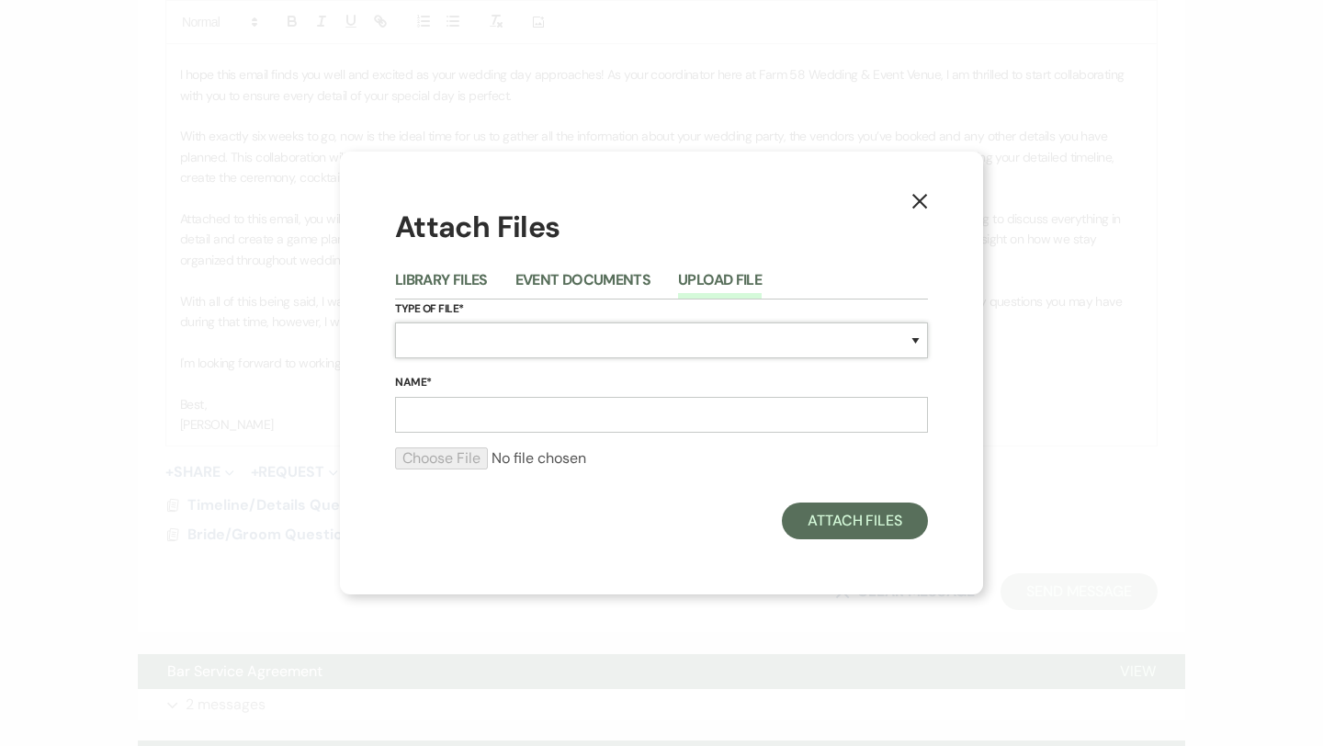
click at [534, 356] on select "Special Event Insurance Vendor Certificate of Insurance Contracts / Rental Agre…" at bounding box center [661, 340] width 533 height 36
select select "30"
click at [468, 420] on input "Name*" at bounding box center [661, 415] width 533 height 36
type input "Example Master Timeline"
click at [468, 456] on input "file" at bounding box center [661, 458] width 533 height 22
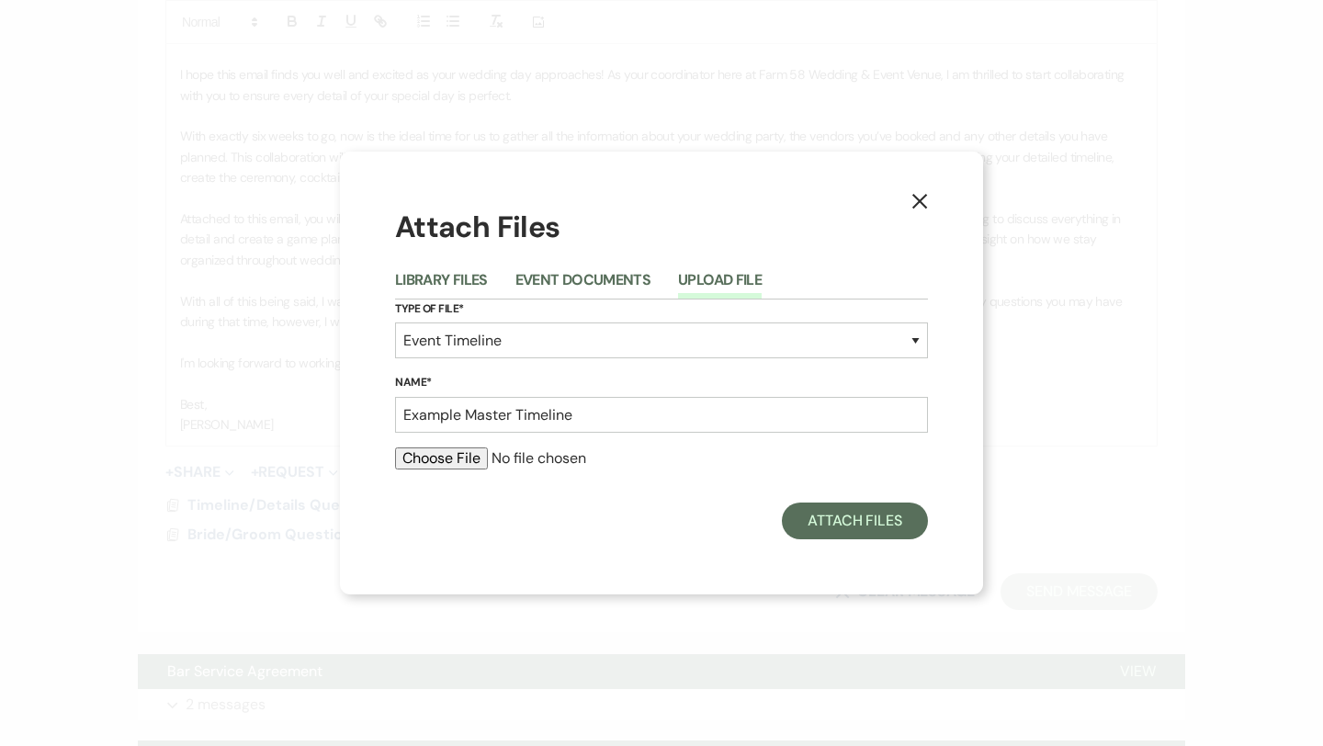
type input "C:\fakepath\Example Timeline.pdf"
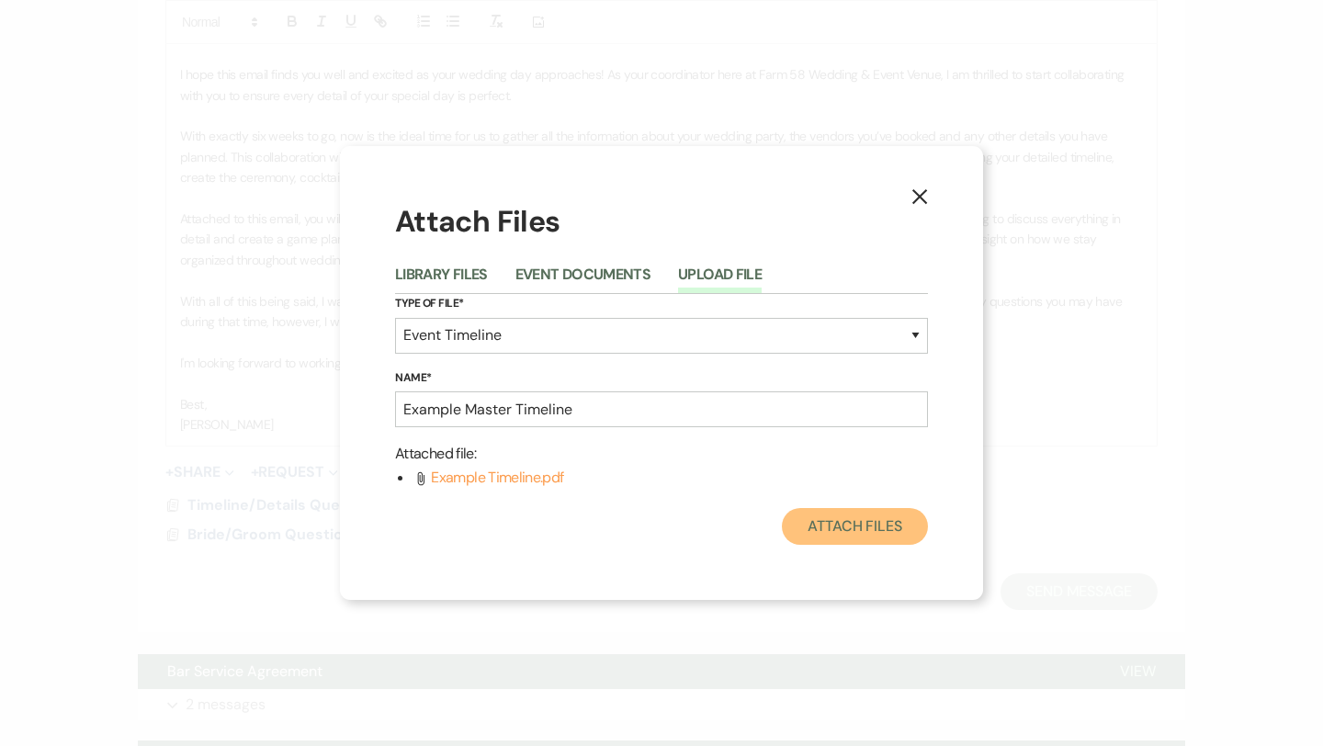
click at [859, 535] on button "Attach Files" at bounding box center [855, 526] width 146 height 37
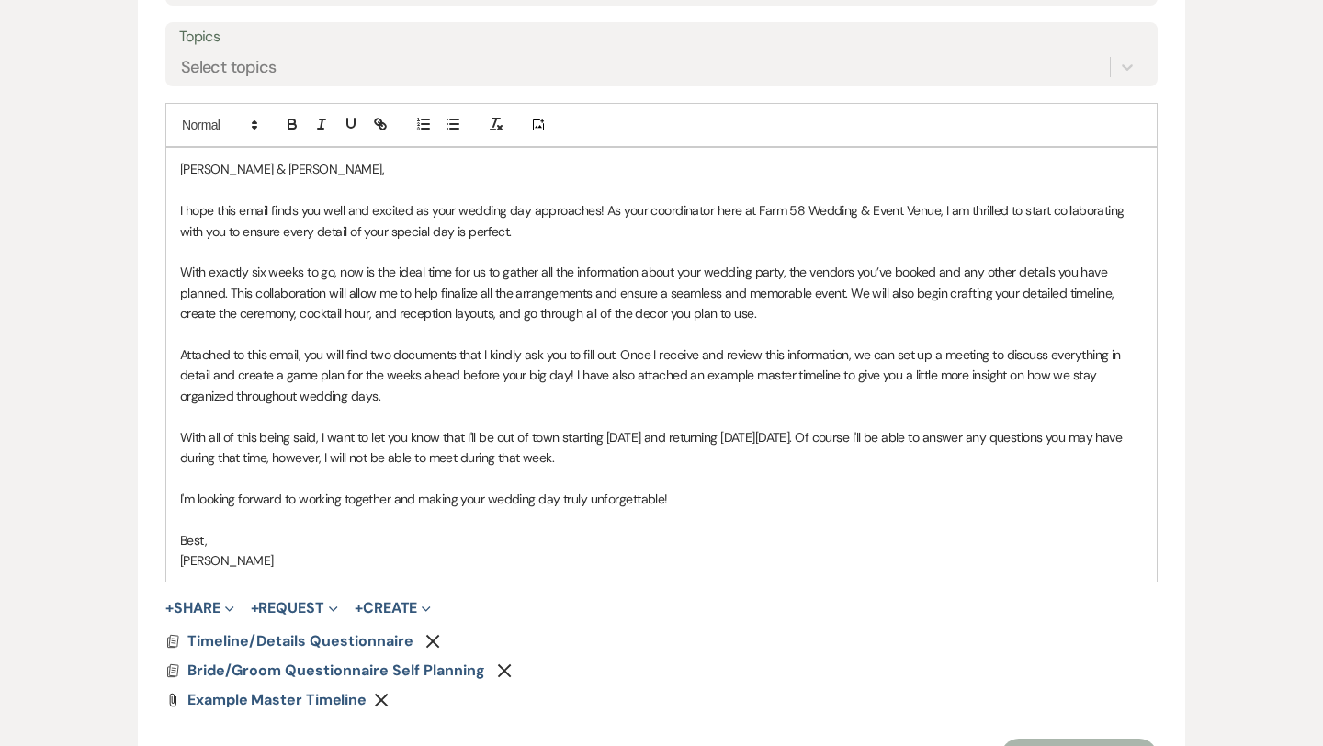
scroll to position [885, 0]
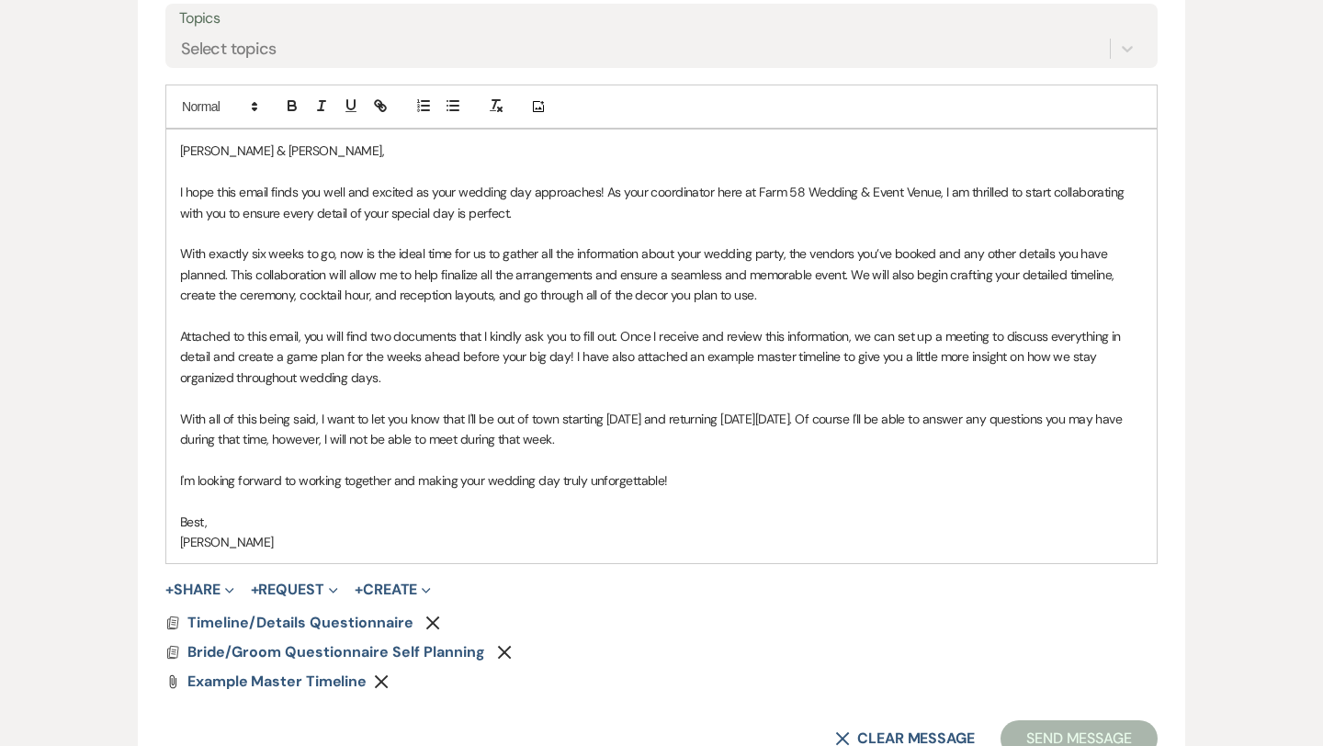
click at [372, 382] on span "Attached to this email, you will find two documents that I kindly ask you to fi…" at bounding box center [651, 357] width 943 height 58
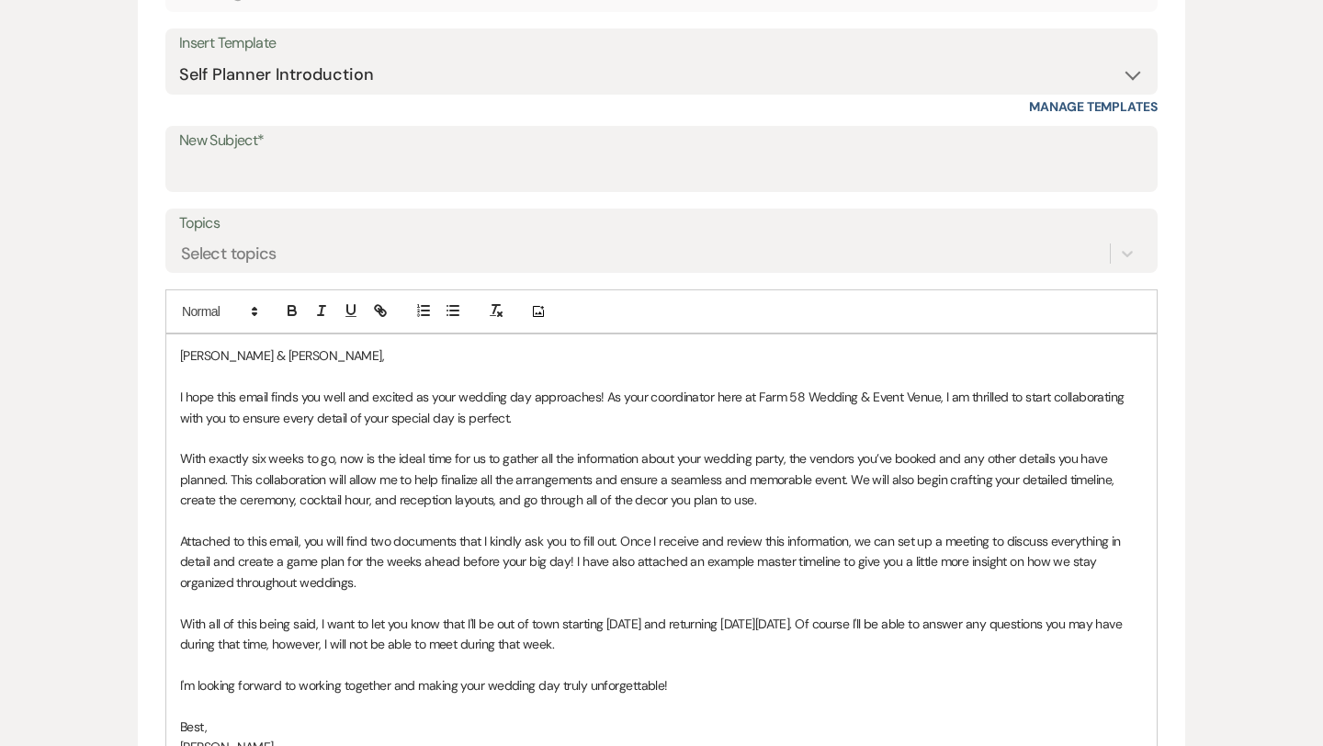
scroll to position [674, 0]
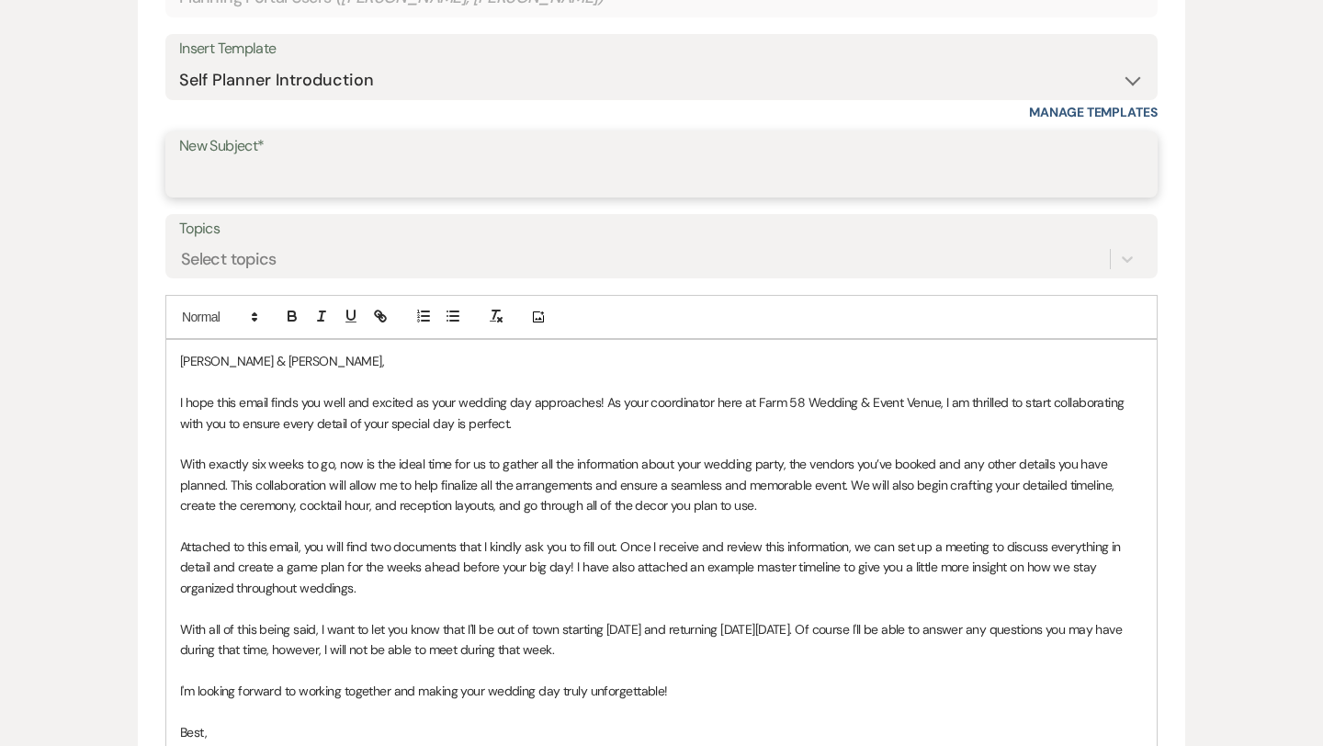
click at [633, 184] on input "New Subject*" at bounding box center [661, 178] width 964 height 36
type input "Let's Start Collabing: Six Weeks Until Your Big Day!"
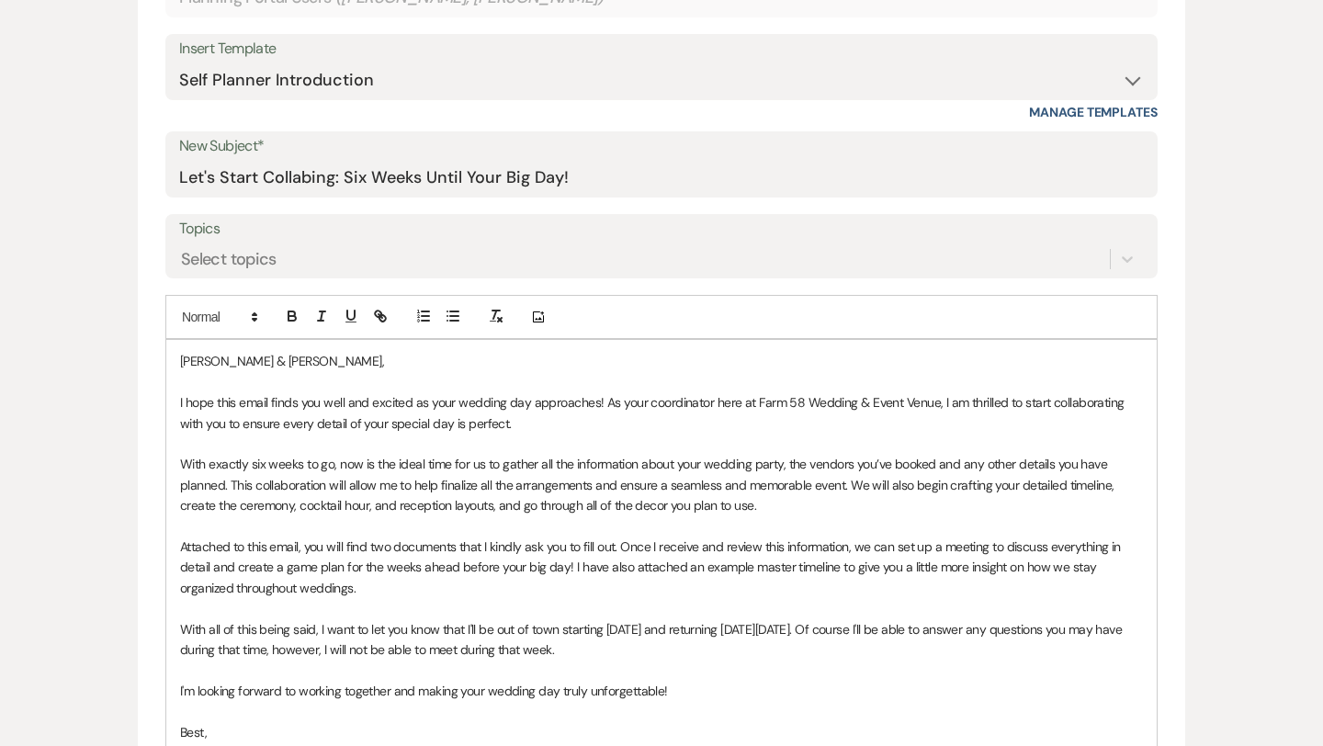
click at [115, 292] on div "Messages Tasks Payments Vendors Rental Overview Timeline Docs & Files Contacts …" at bounding box center [661, 666] width 1323 height 2077
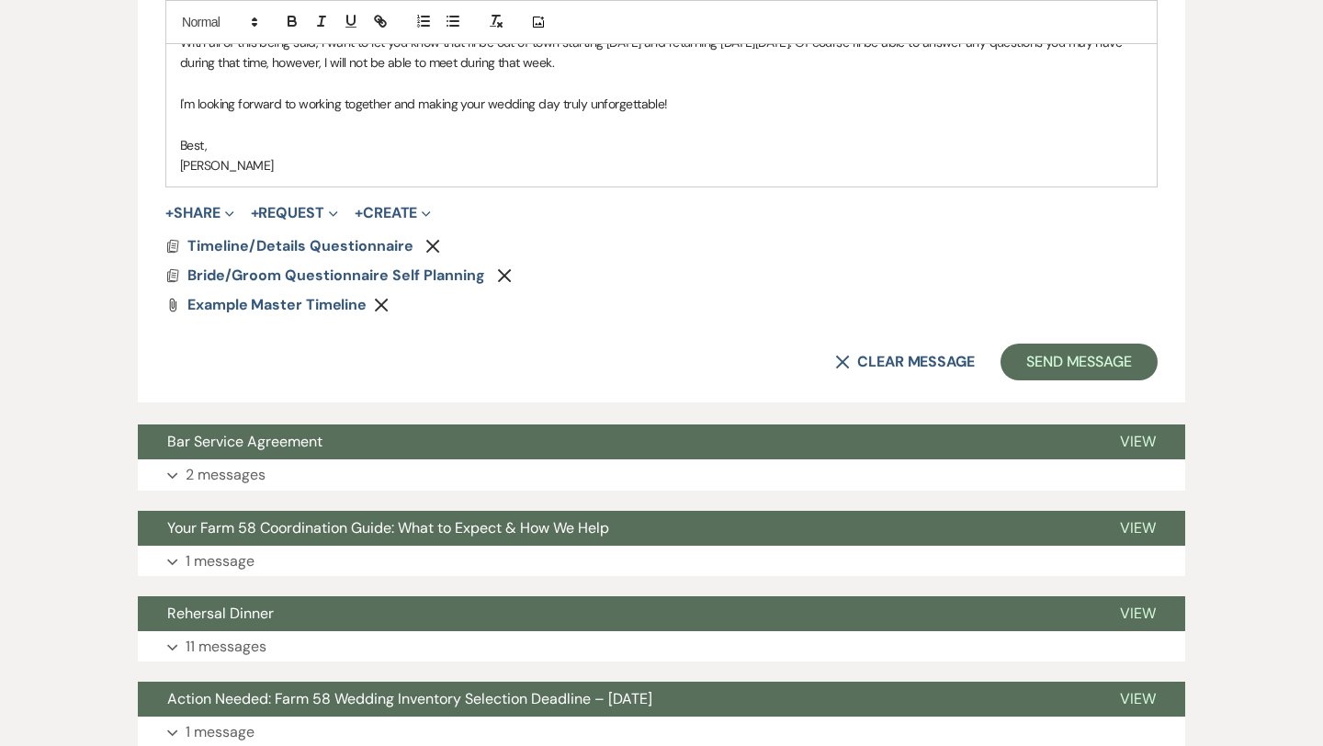
scroll to position [1325, 0]
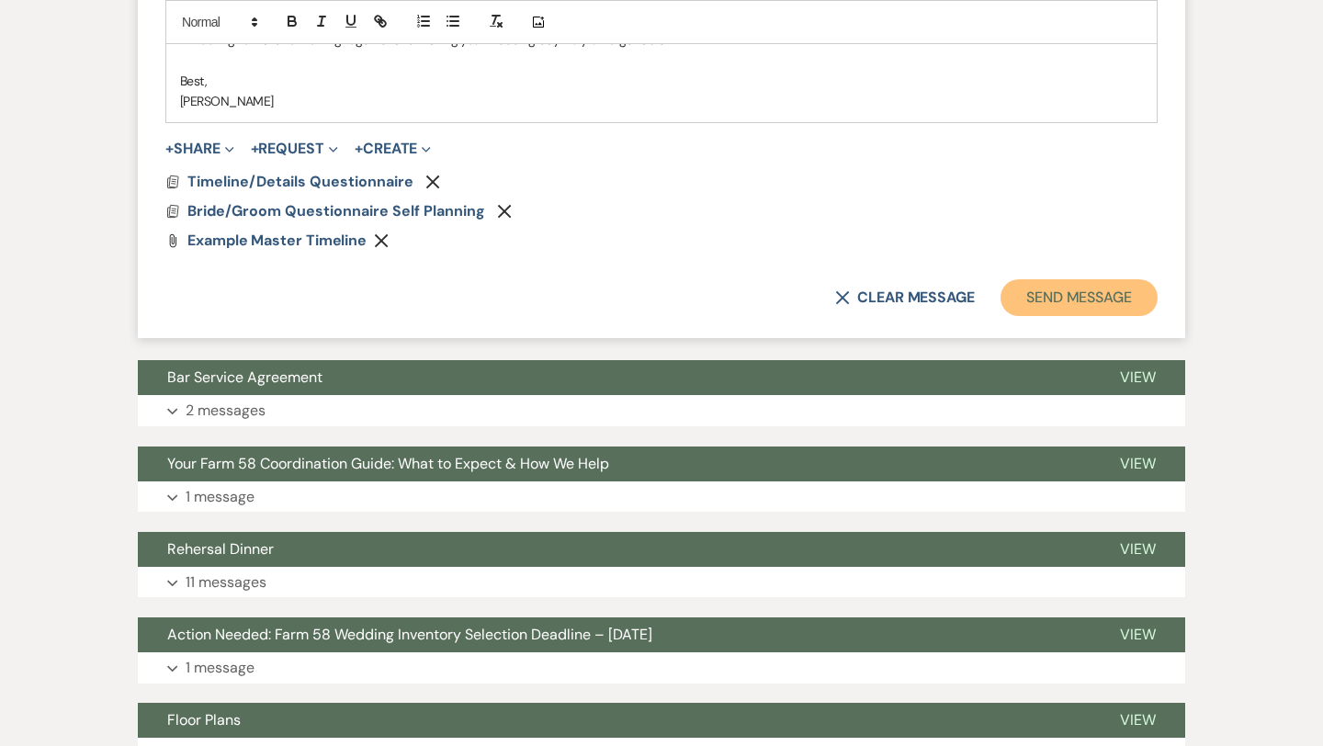
click at [1085, 307] on button "Send Message" at bounding box center [1078, 297] width 157 height 37
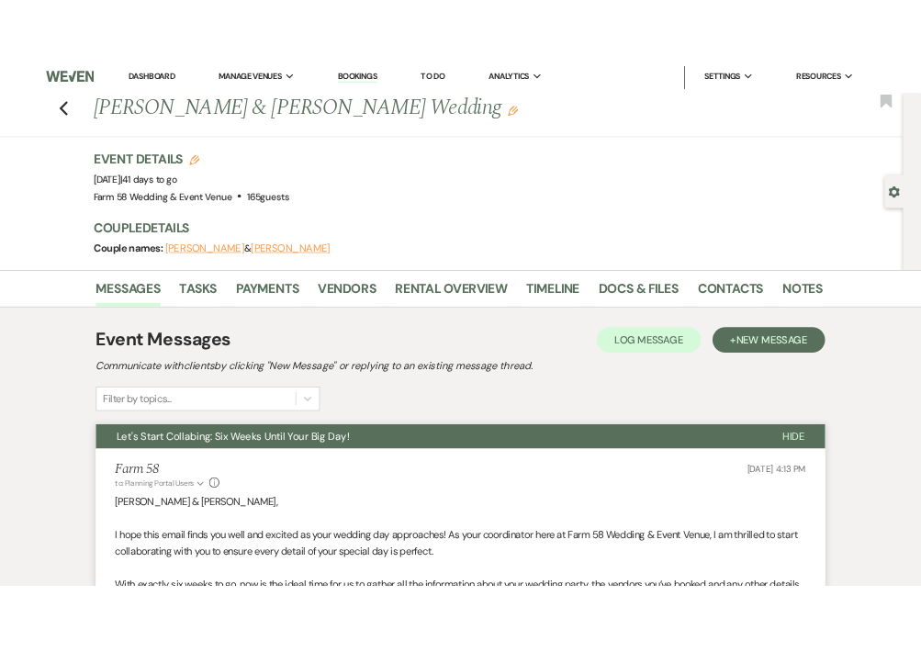
scroll to position [10, 0]
